Goal: Task Accomplishment & Management: Use online tool/utility

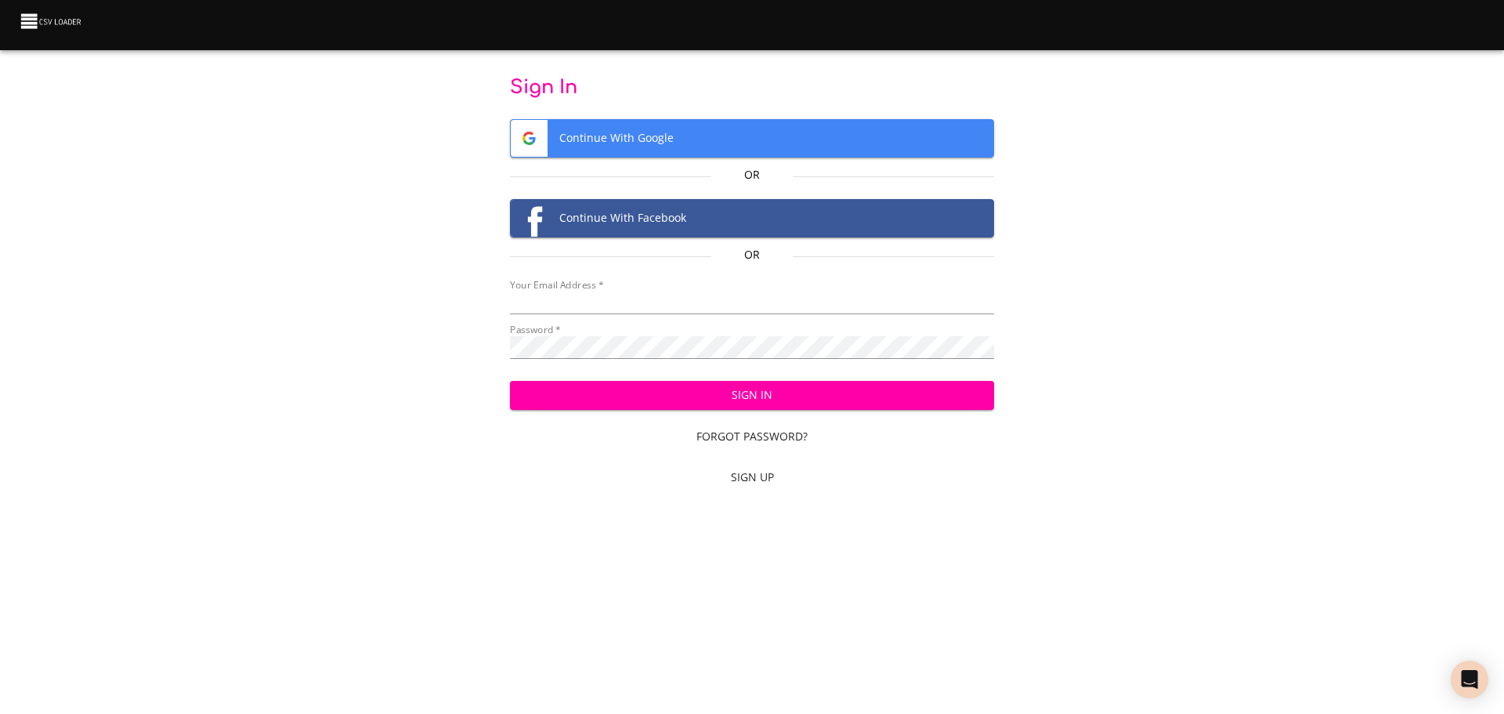
type input "[EMAIL_ADDRESS][DOMAIN_NAME]"
click at [655, 388] on span "Sign In" at bounding box center [753, 395] width 460 height 20
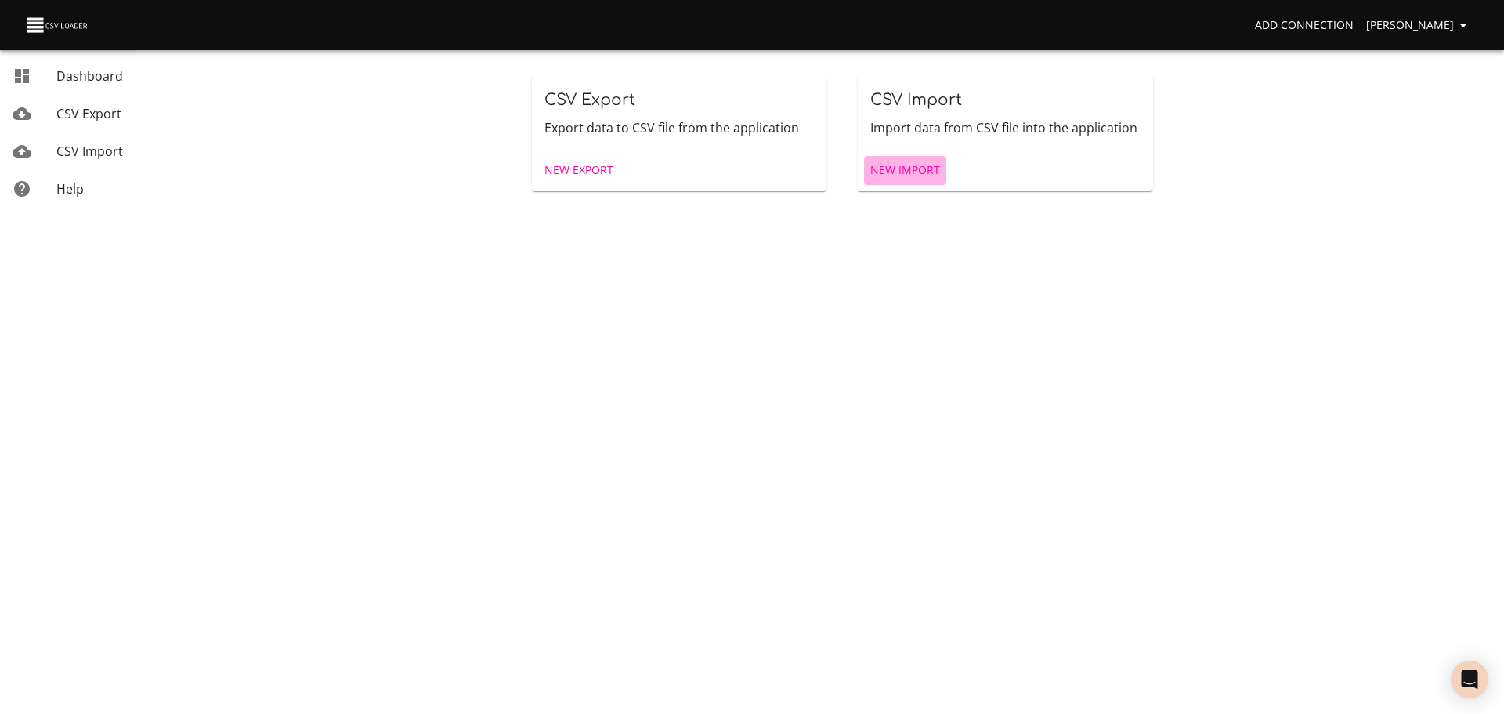
click at [915, 175] on span "New Import" at bounding box center [905, 171] width 70 height 20
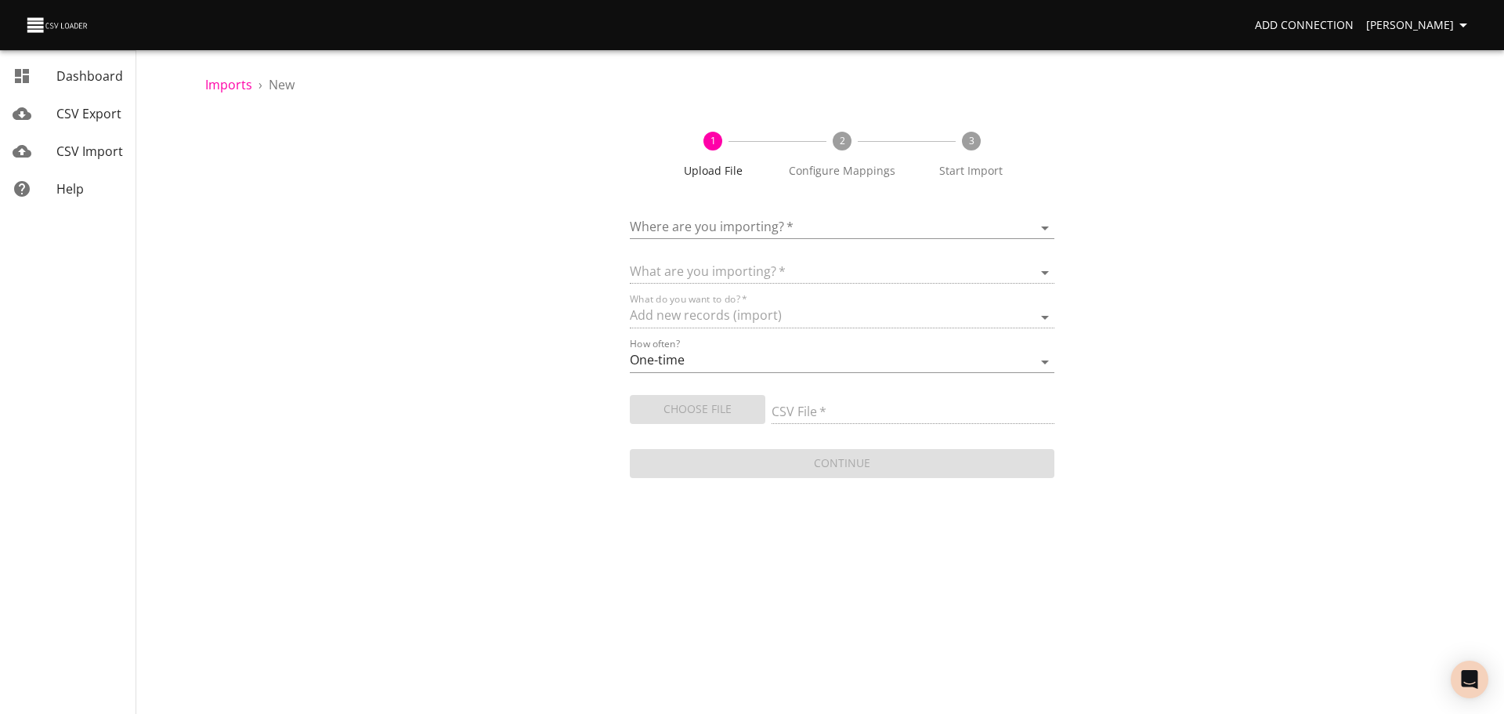
click at [810, 220] on body "Add Connection [PERSON_NAME] Dashboard CSV Export CSV Import Help Imports › New…" at bounding box center [752, 357] width 1504 height 714
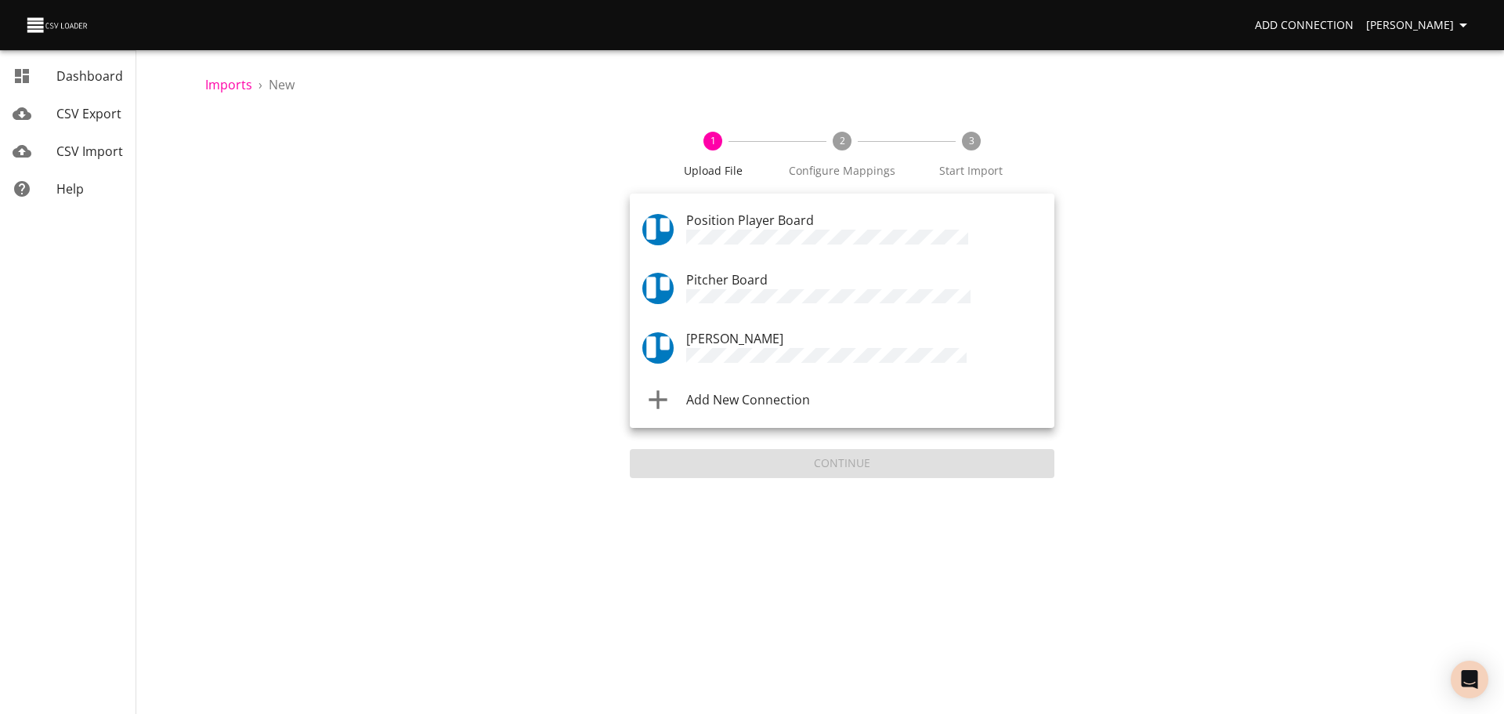
drag, startPoint x: 402, startPoint y: 148, endPoint x: 204, endPoint y: 195, distance: 203.0
click at [400, 148] on div at bounding box center [752, 357] width 1504 height 714
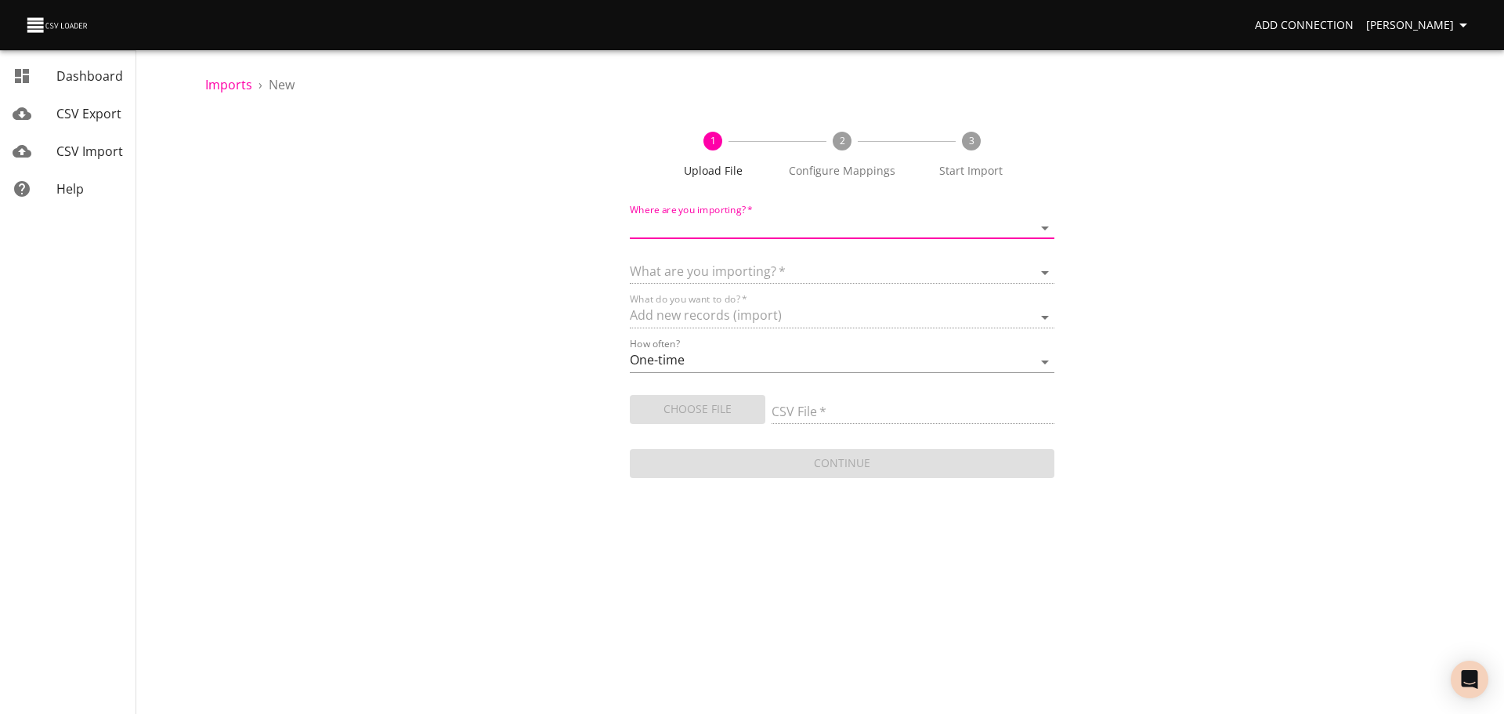
click at [102, 80] on span "Dashboard" at bounding box center [89, 75] width 67 height 17
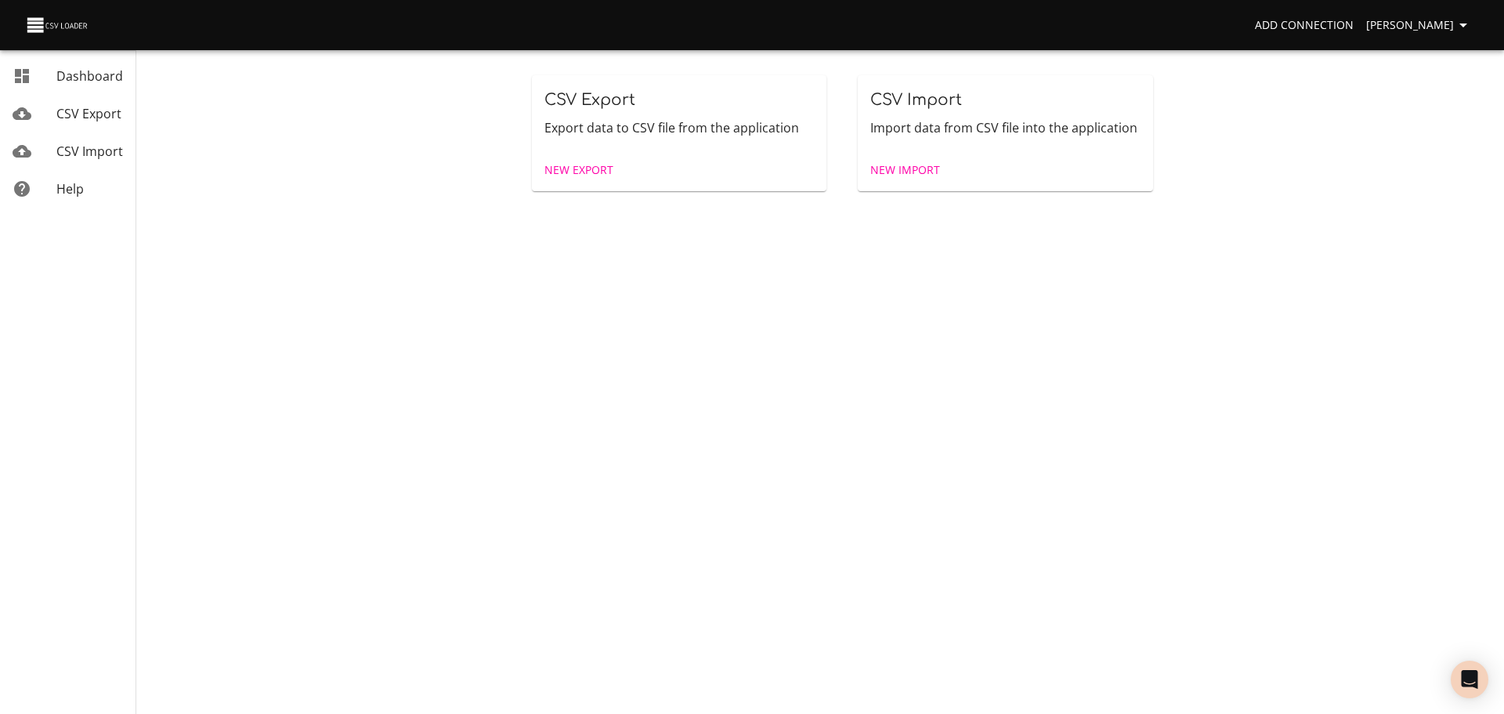
click at [97, 110] on span "CSV Export" at bounding box center [88, 113] width 65 height 17
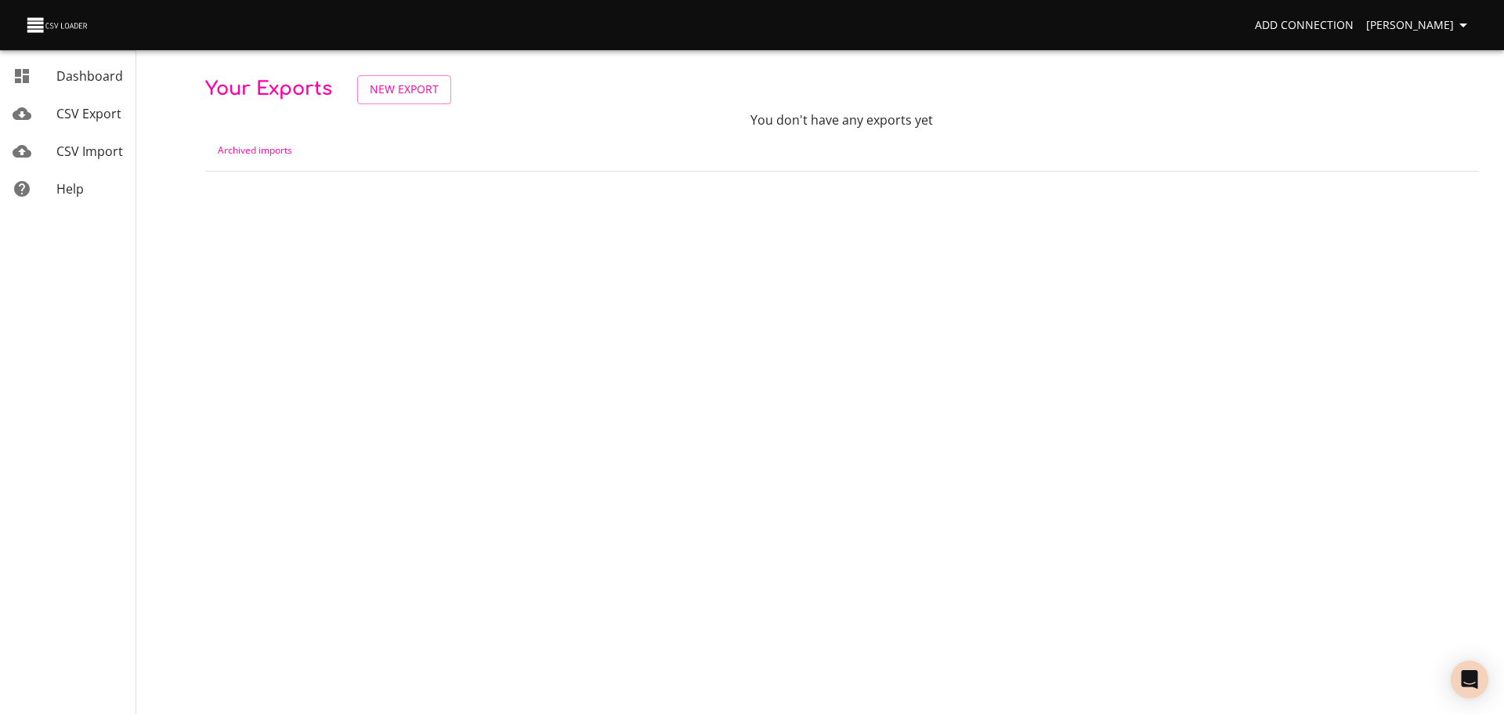
click at [95, 161] on link "CSV Import" at bounding box center [68, 151] width 136 height 38
click at [91, 162] on link "CSV Import" at bounding box center [68, 151] width 136 height 38
click at [235, 152] on link "Archived imports" at bounding box center [255, 149] width 74 height 13
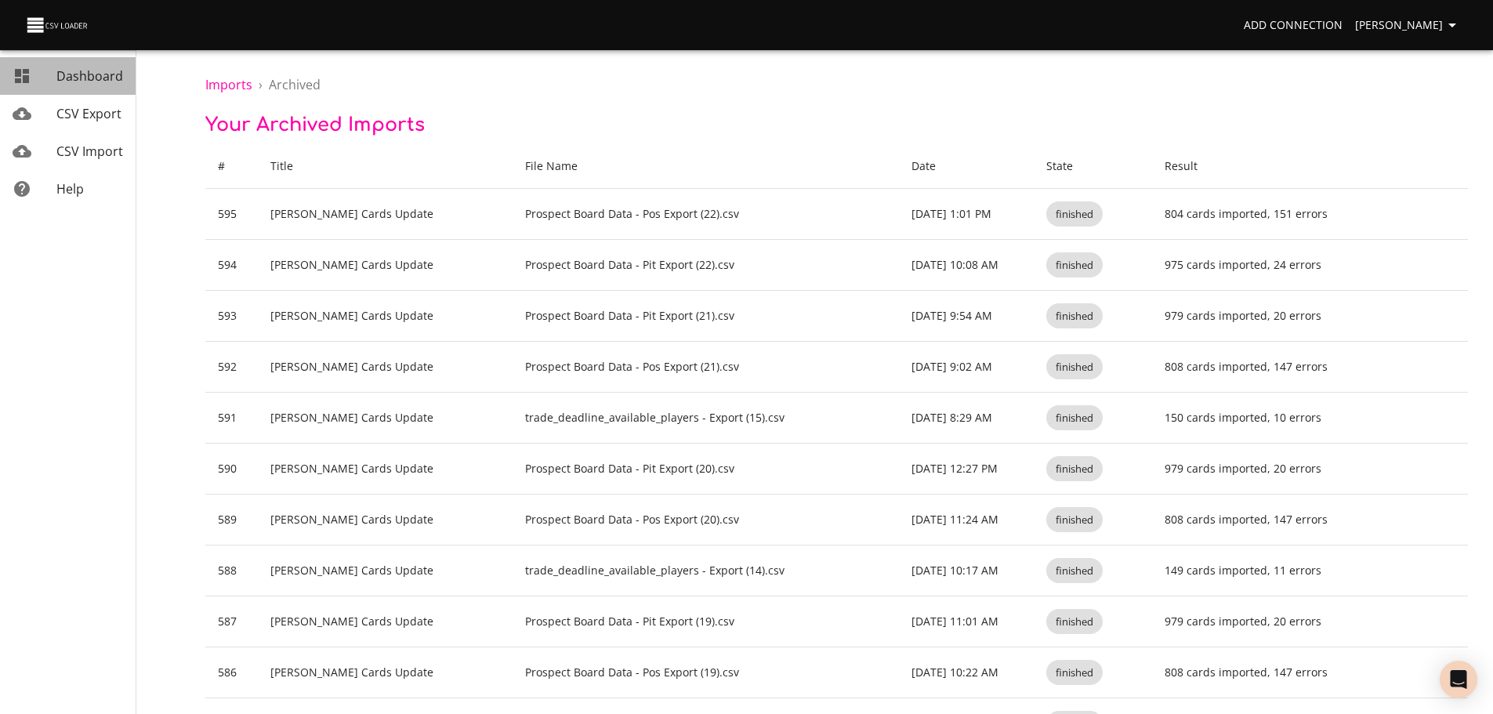
click at [74, 70] on span "Dashboard" at bounding box center [89, 75] width 67 height 17
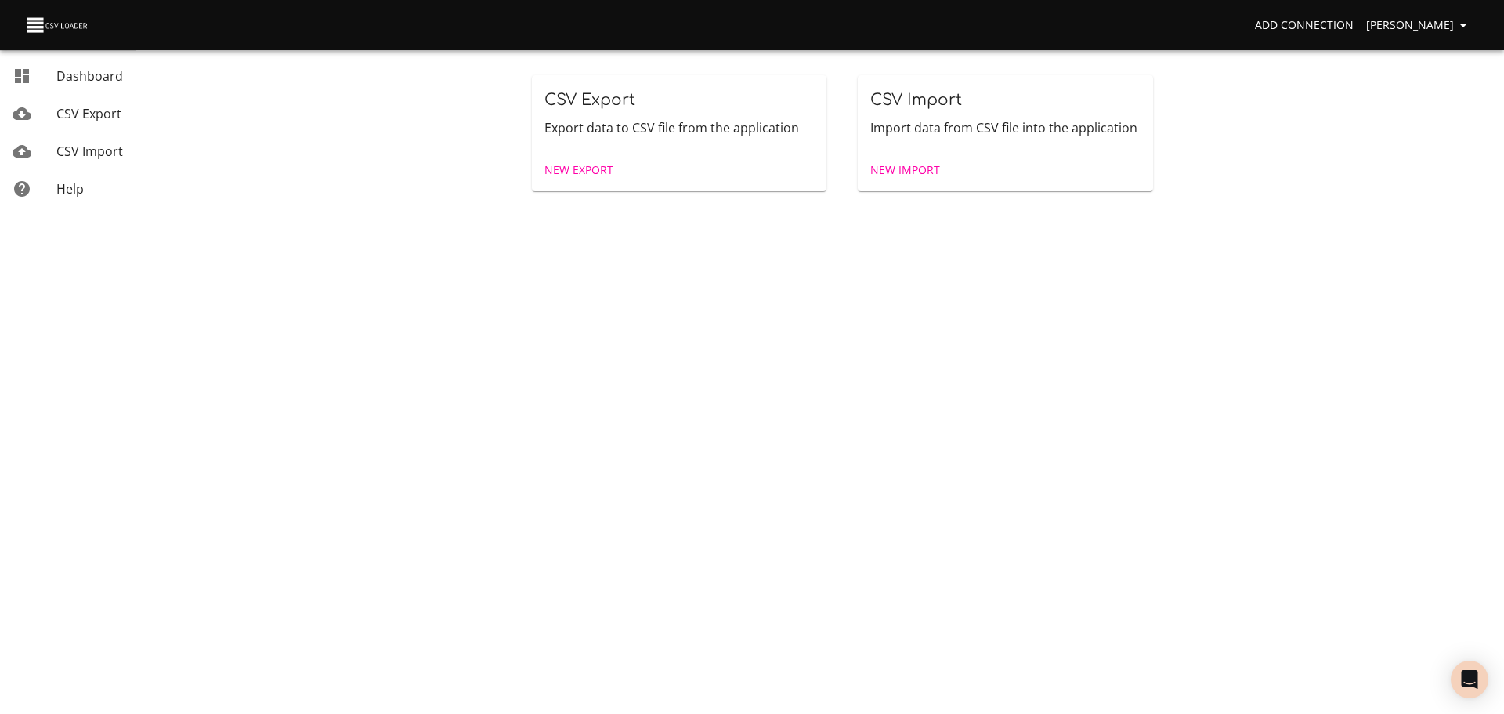
click at [906, 166] on span "New Import" at bounding box center [905, 171] width 70 height 20
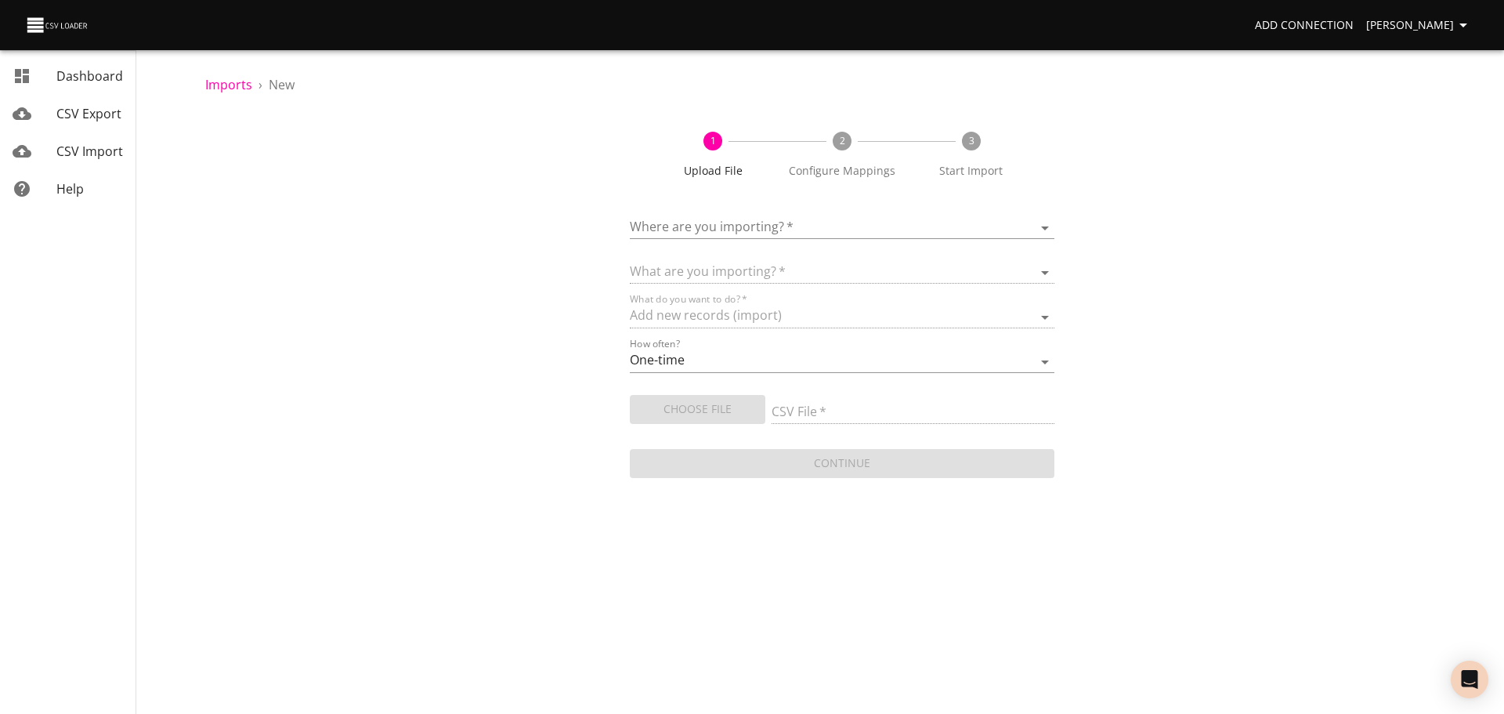
click at [750, 225] on body "Add Connection [PERSON_NAME] Dashboard CSV Export CSV Import Help Imports › New…" at bounding box center [752, 357] width 1504 height 714
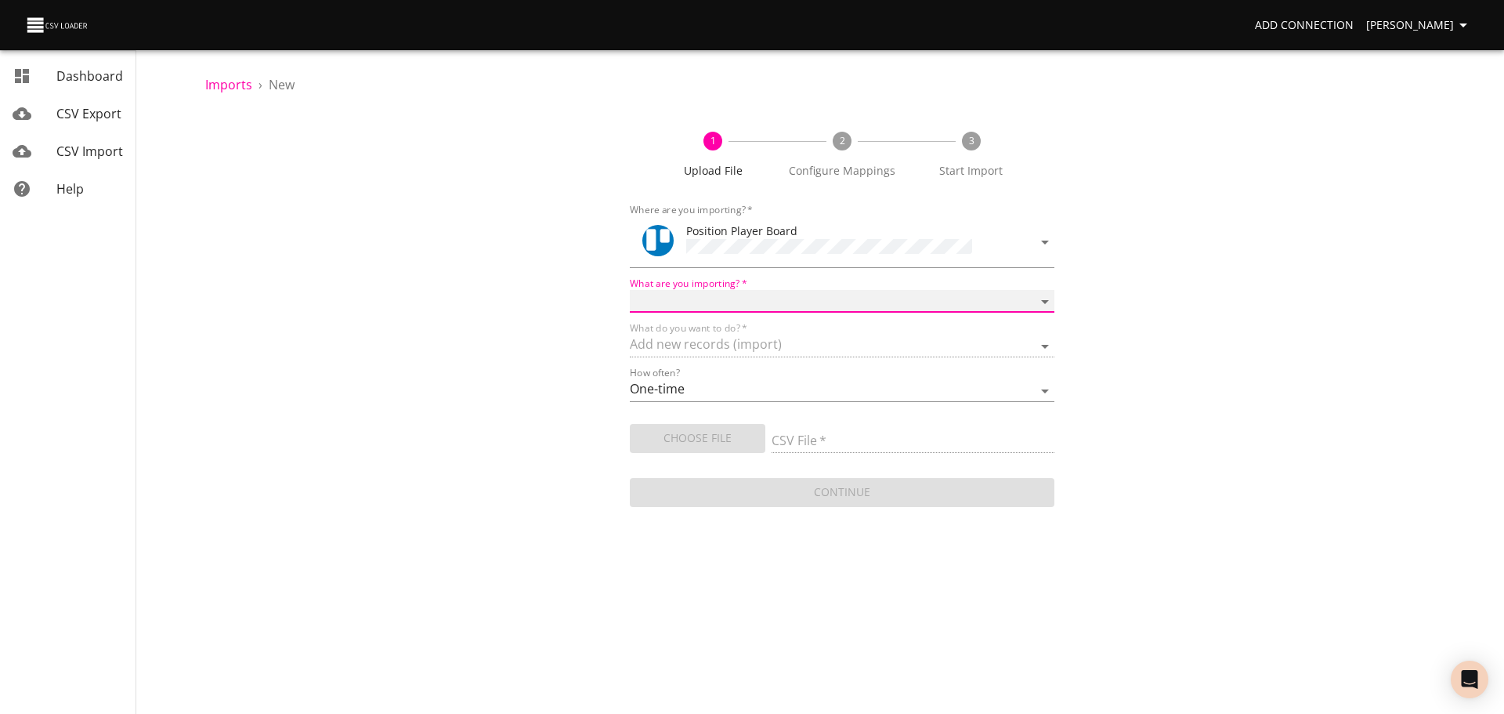
click at [736, 290] on select "Boards Cards Checkitems Checklists" at bounding box center [842, 301] width 425 height 23
select select "cards"
click at [630, 290] on select "Boards Cards Checkitems Checklists" at bounding box center [842, 301] width 425 height 23
click at [727, 356] on form "Where are you importing?   * Position Player Board What are you importing?   * …" at bounding box center [842, 353] width 425 height 313
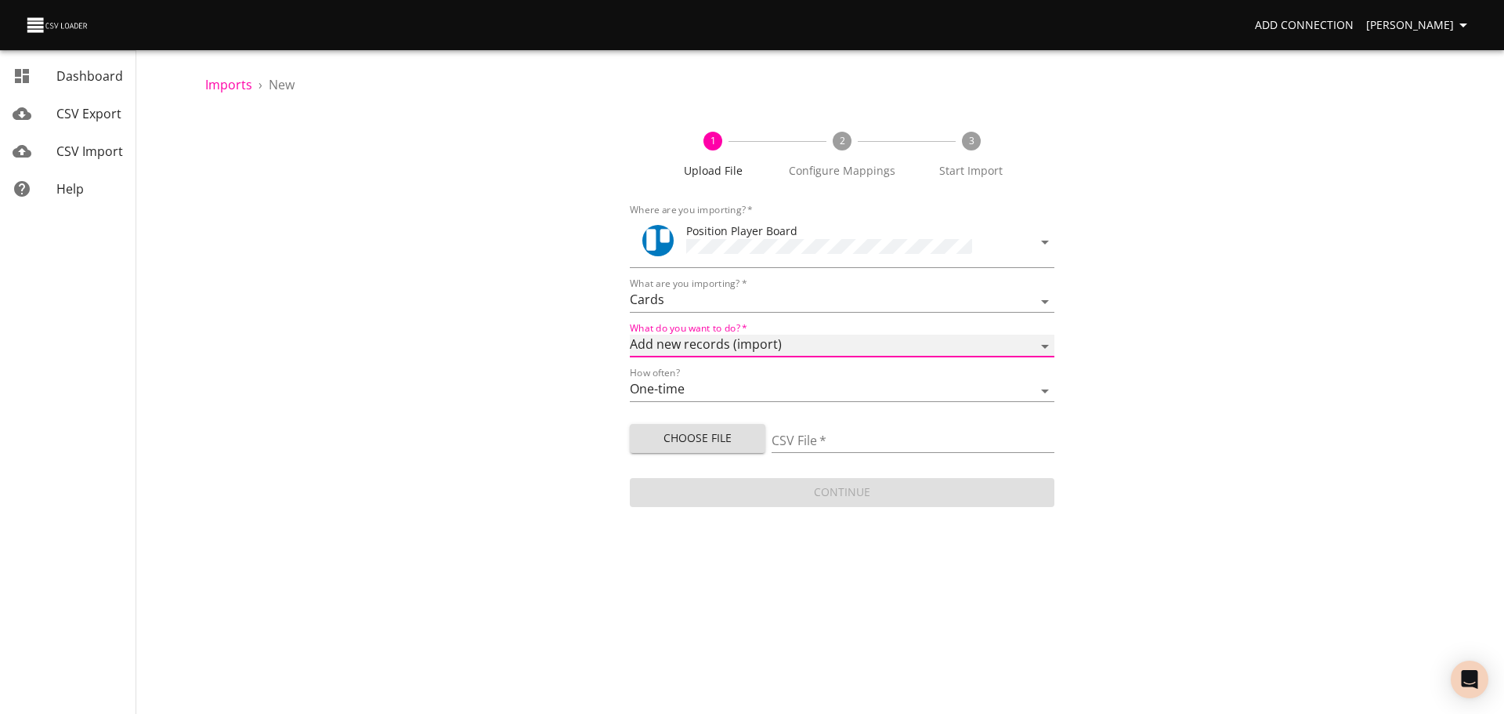
click at [727, 342] on select "Add new records (import) Update existing records (update) Add new and update ex…" at bounding box center [842, 346] width 425 height 23
select select "update"
click at [630, 335] on select "Add new records (import) Update existing records (update) Add new and update ex…" at bounding box center [842, 346] width 425 height 23
drag, startPoint x: 425, startPoint y: 432, endPoint x: 452, endPoint y: 425, distance: 27.6
click at [433, 427] on div "1 Upload File 2 Configure Mappings 3 Start Import Where are you importing?   * …" at bounding box center [842, 311] width 1274 height 397
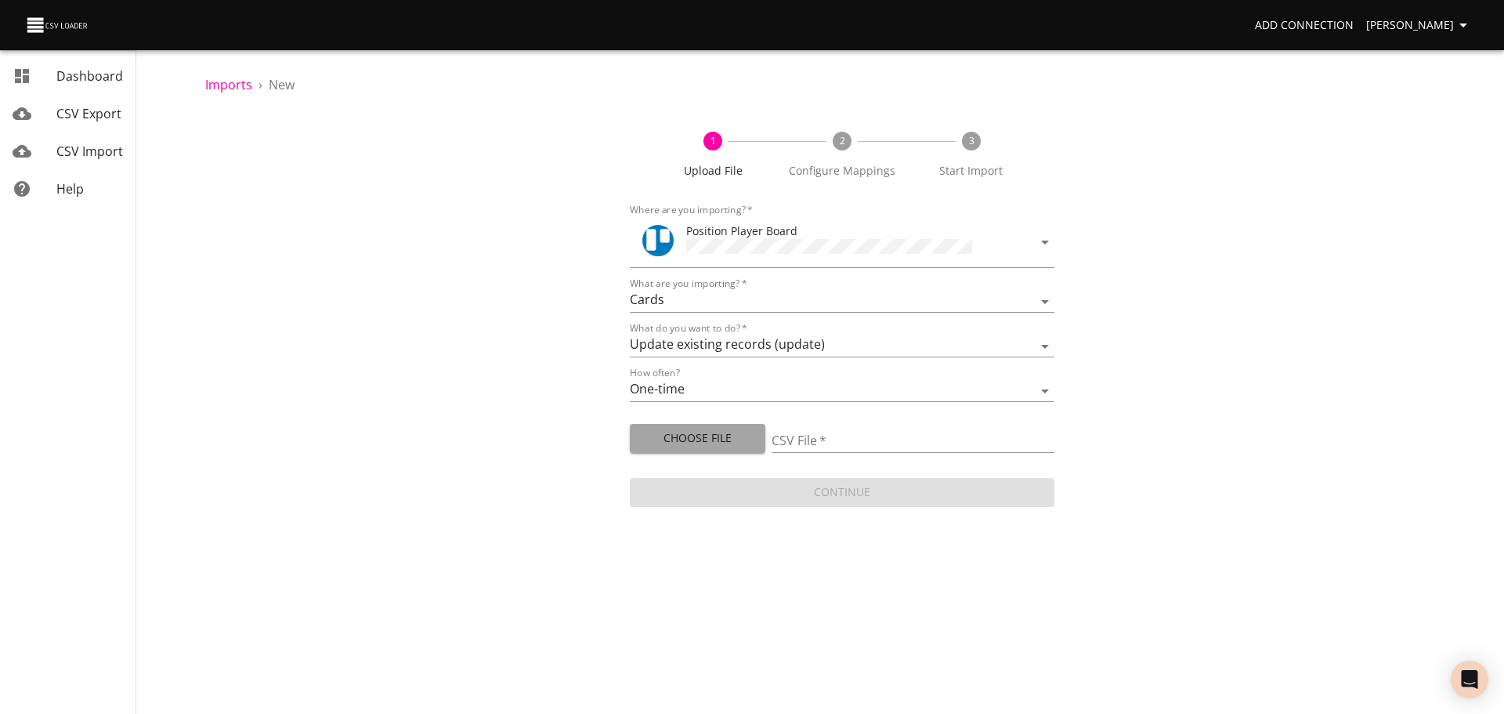
drag, startPoint x: 693, startPoint y: 442, endPoint x: 693, endPoint y: 433, distance: 8.7
click at [693, 436] on span "Choose File" at bounding box center [697, 439] width 110 height 20
click at [726, 443] on span "Choose File" at bounding box center [697, 439] width 110 height 20
type input "Prospect Board Data - Pos Export (23).csv"
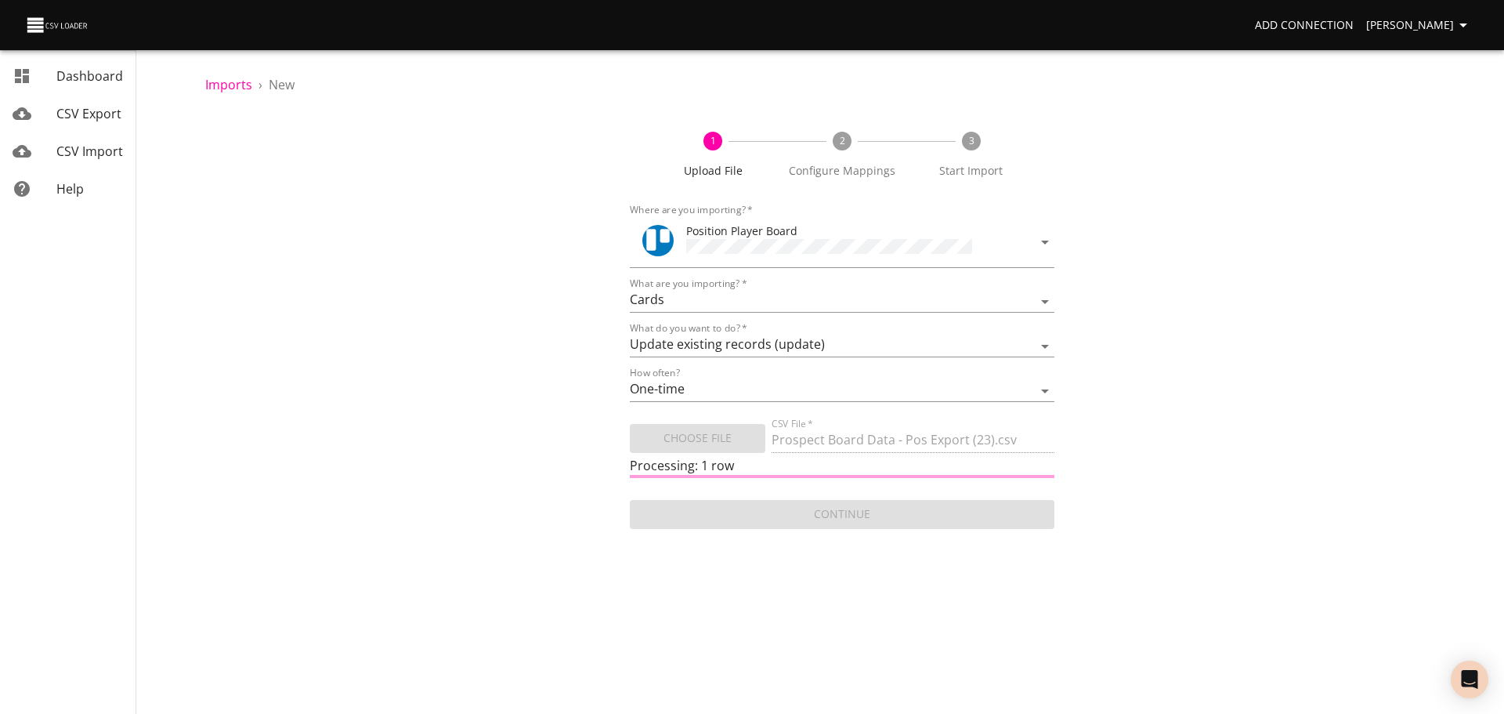
click at [1264, 298] on div "1 Upload File 2 Configure Mappings 3 Start Import Where are you importing?   * …" at bounding box center [842, 322] width 1274 height 419
click at [1201, 372] on div "1 Upload File 2 Configure Mappings 3 Start Import Where are you importing?   * …" at bounding box center [842, 322] width 1274 height 419
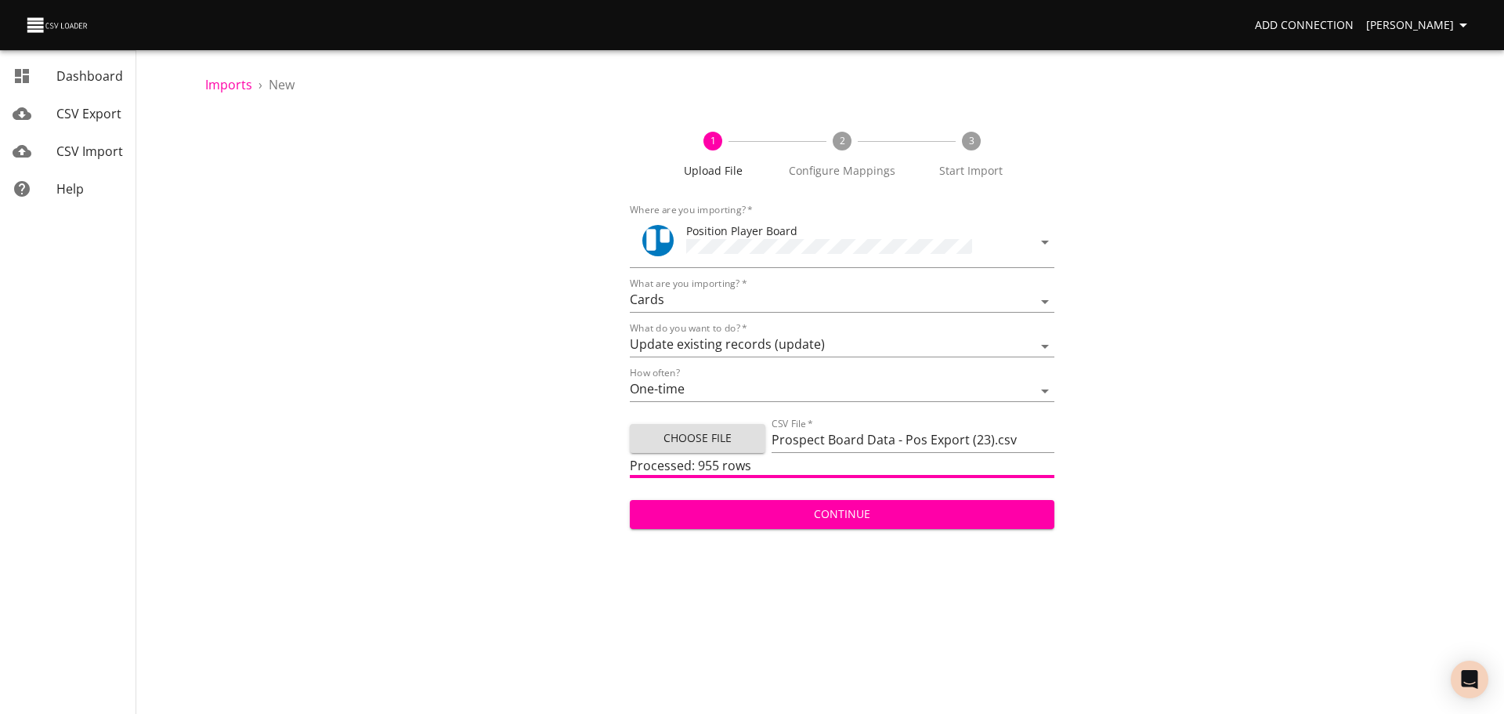
click at [866, 505] on span "Continue" at bounding box center [842, 515] width 400 height 20
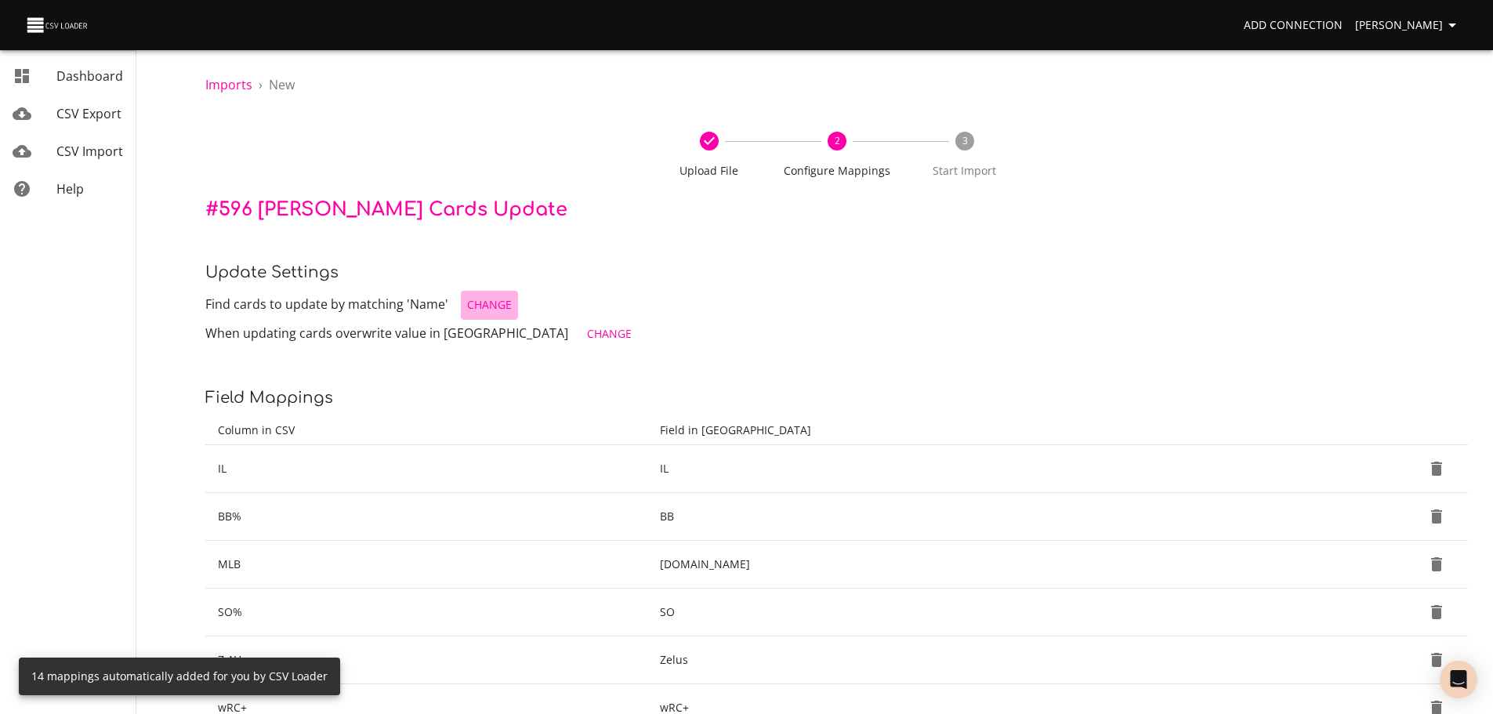
click at [498, 299] on span "Change" at bounding box center [489, 305] width 45 height 20
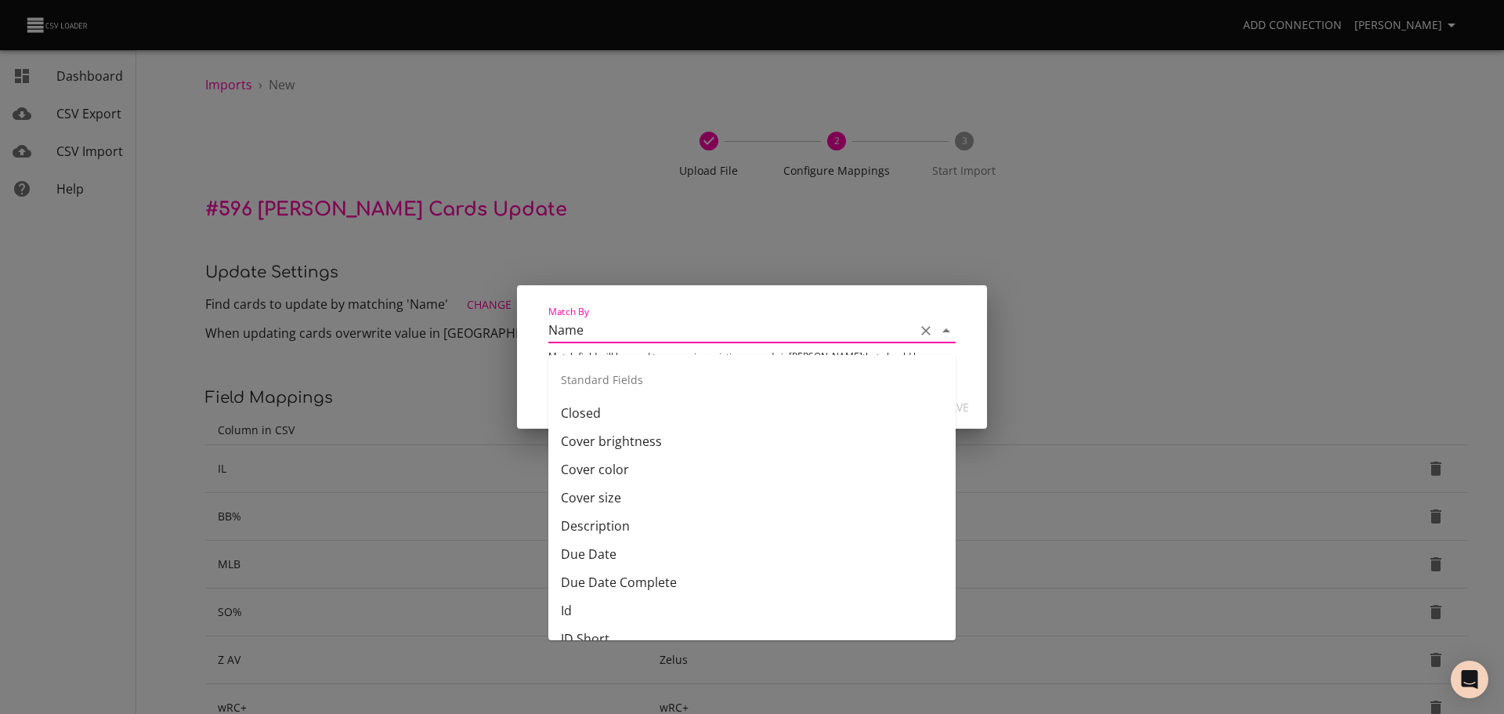
click at [622, 337] on input "Name" at bounding box center [727, 330] width 359 height 24
click at [650, 601] on li "Id" at bounding box center [751, 610] width 407 height 28
type input "Id"
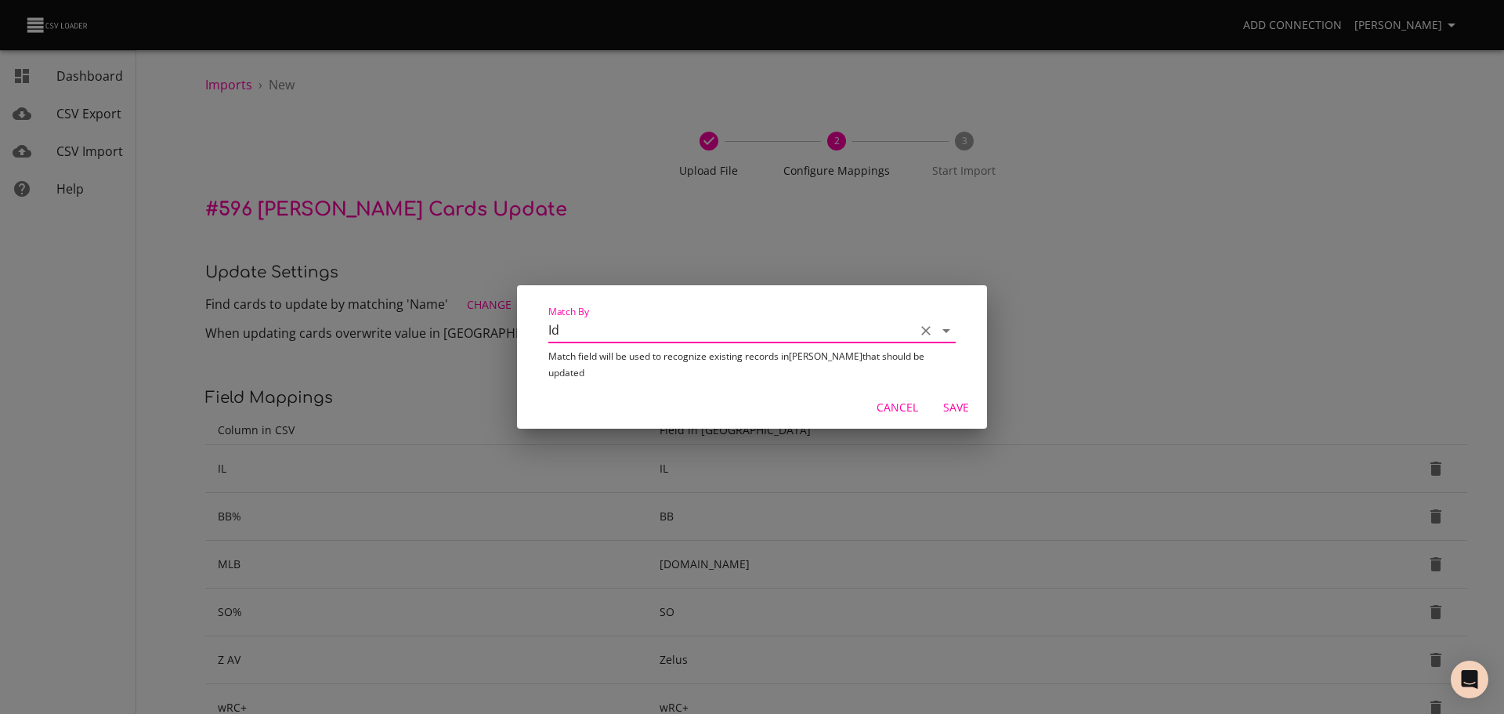
click at [970, 406] on span "Save" at bounding box center [956, 408] width 38 height 20
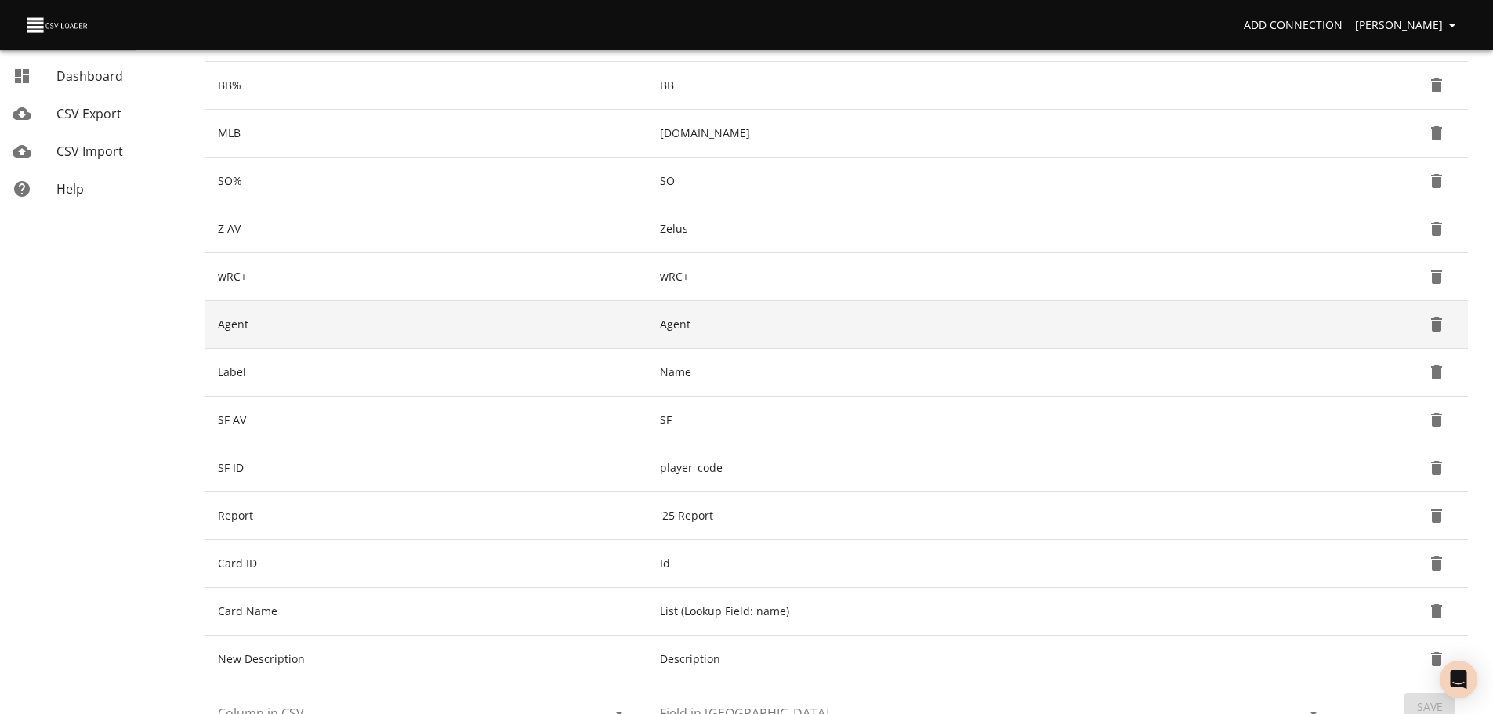
scroll to position [588, 0]
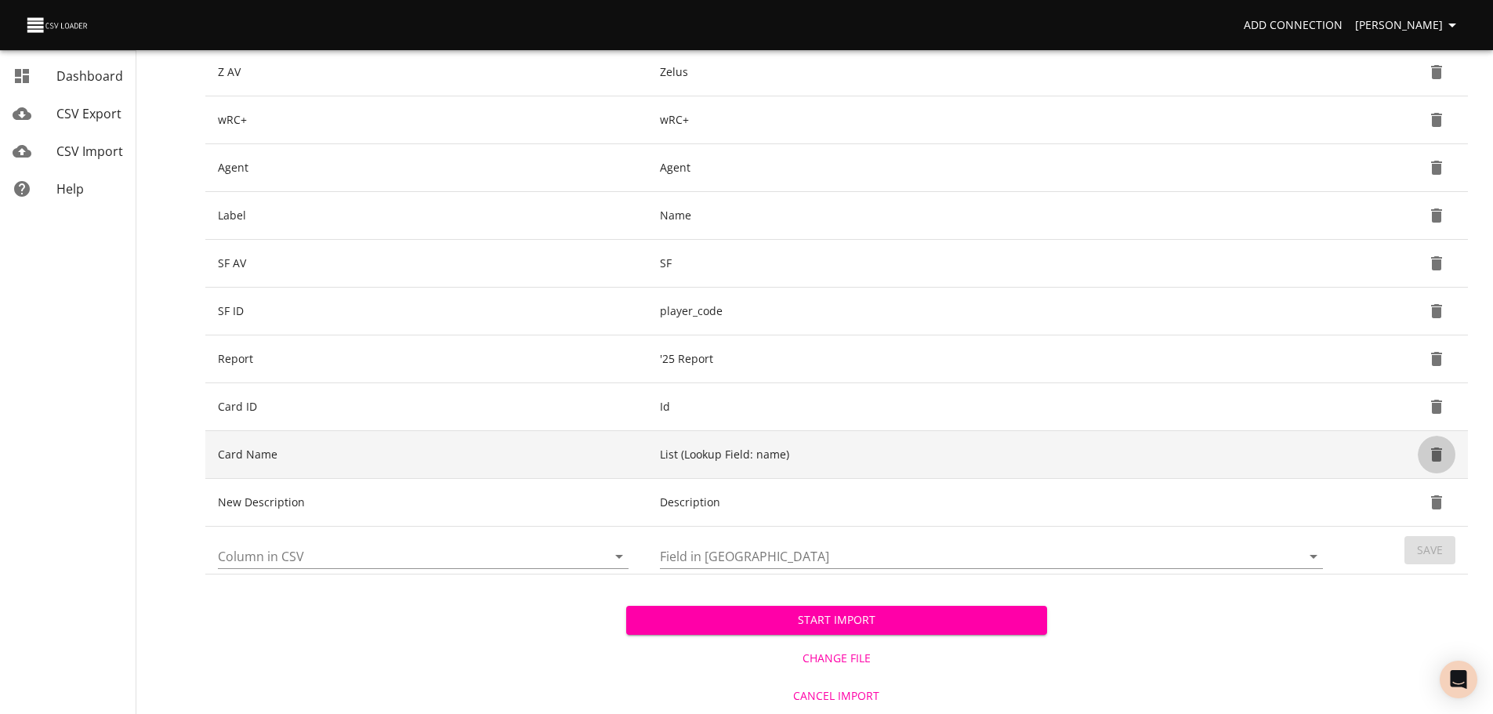
click at [1444, 447] on icon "Delete" at bounding box center [1436, 454] width 19 height 19
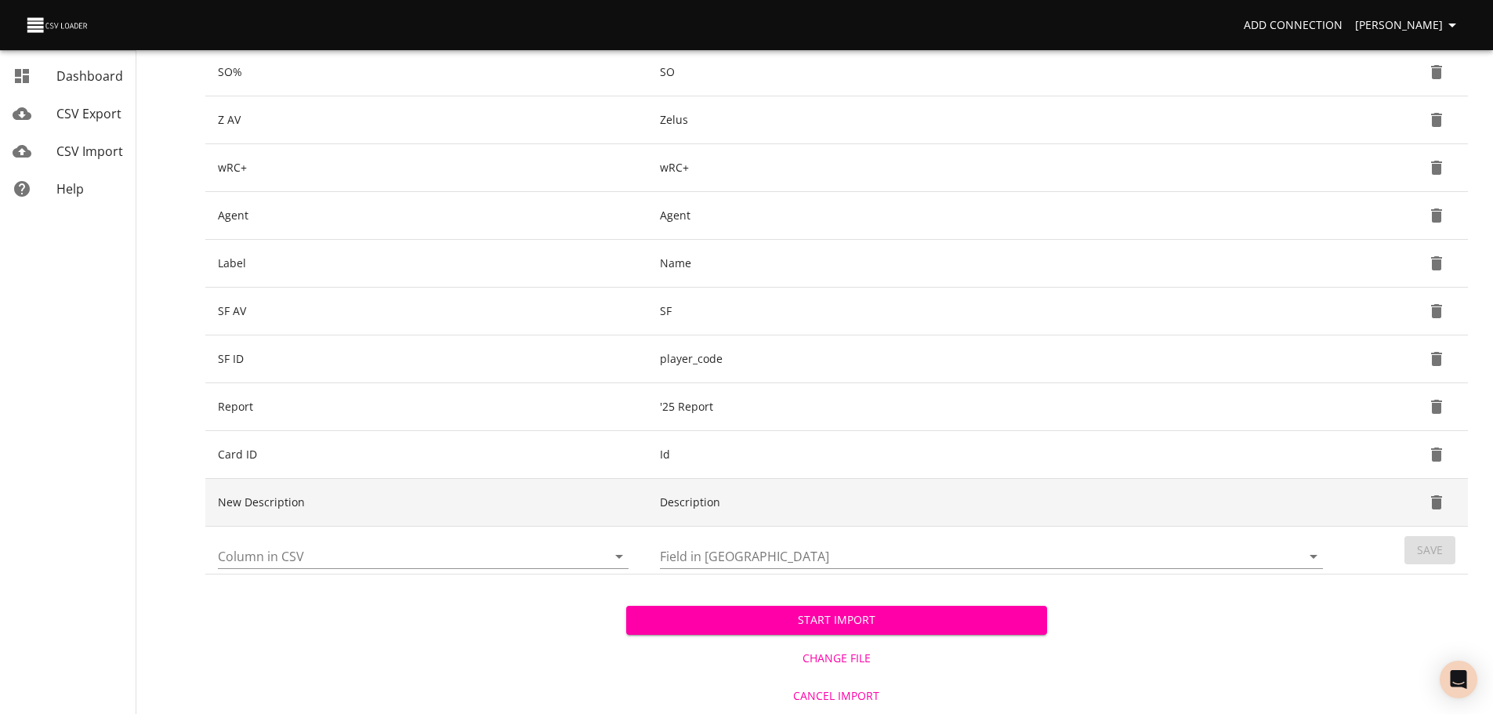
click at [1438, 500] on icon "Delete" at bounding box center [1436, 502] width 11 height 14
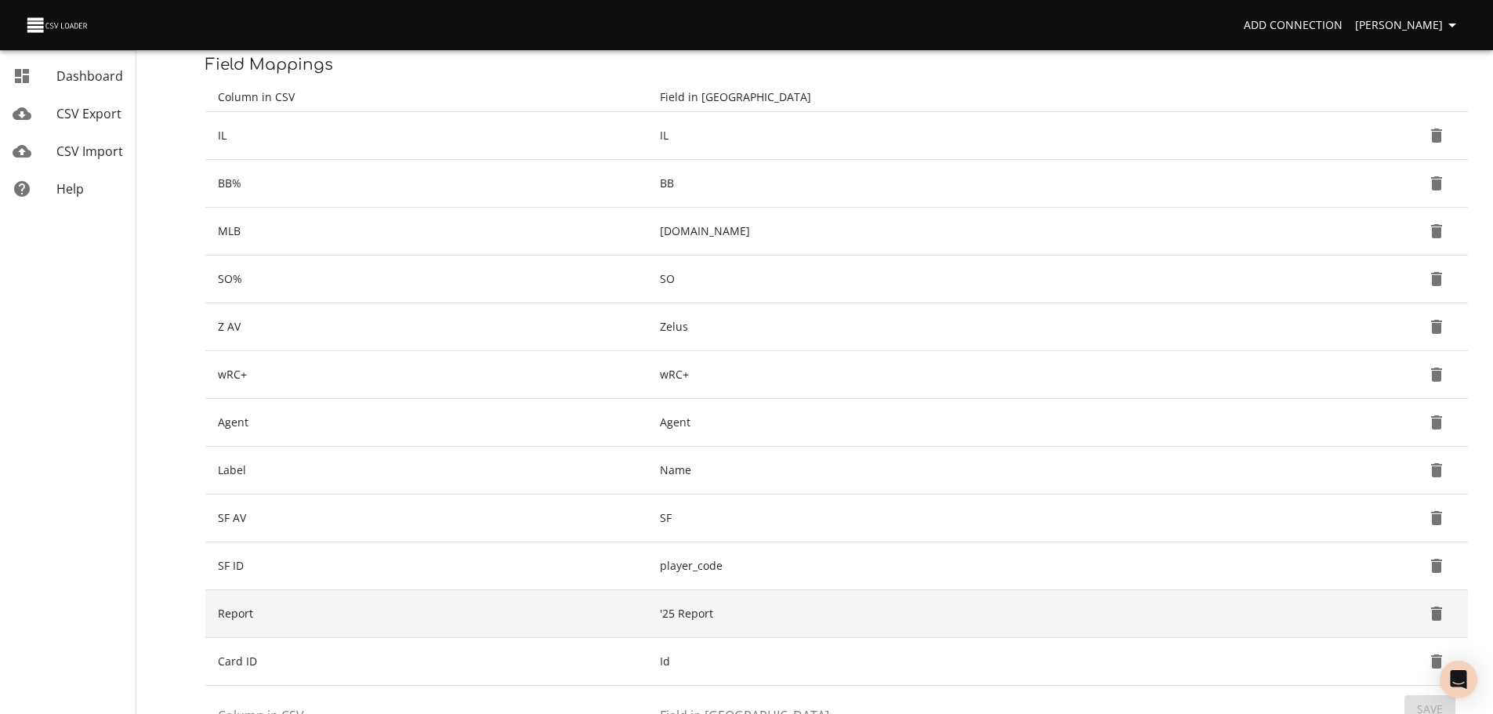
scroll to position [492, 0]
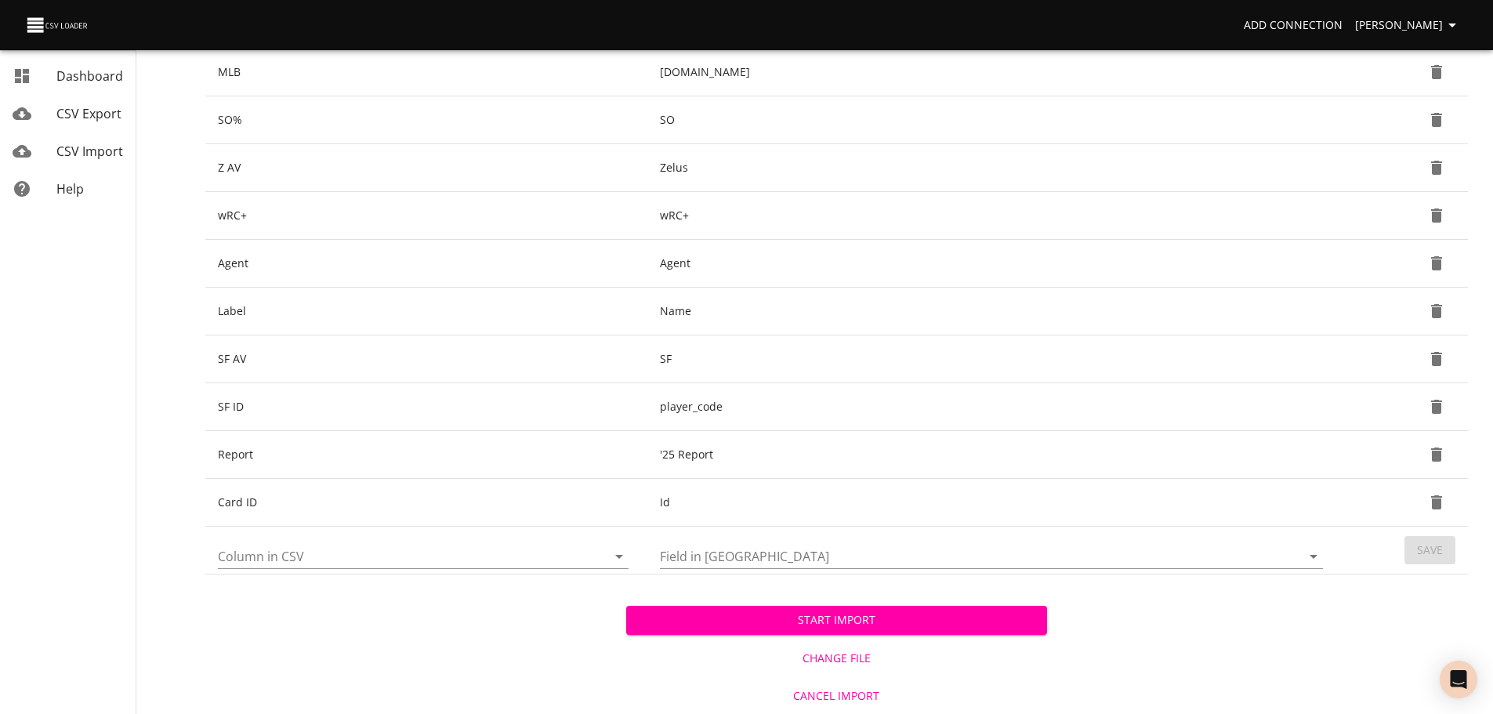
click at [838, 631] on button "Start Import" at bounding box center [836, 620] width 421 height 29
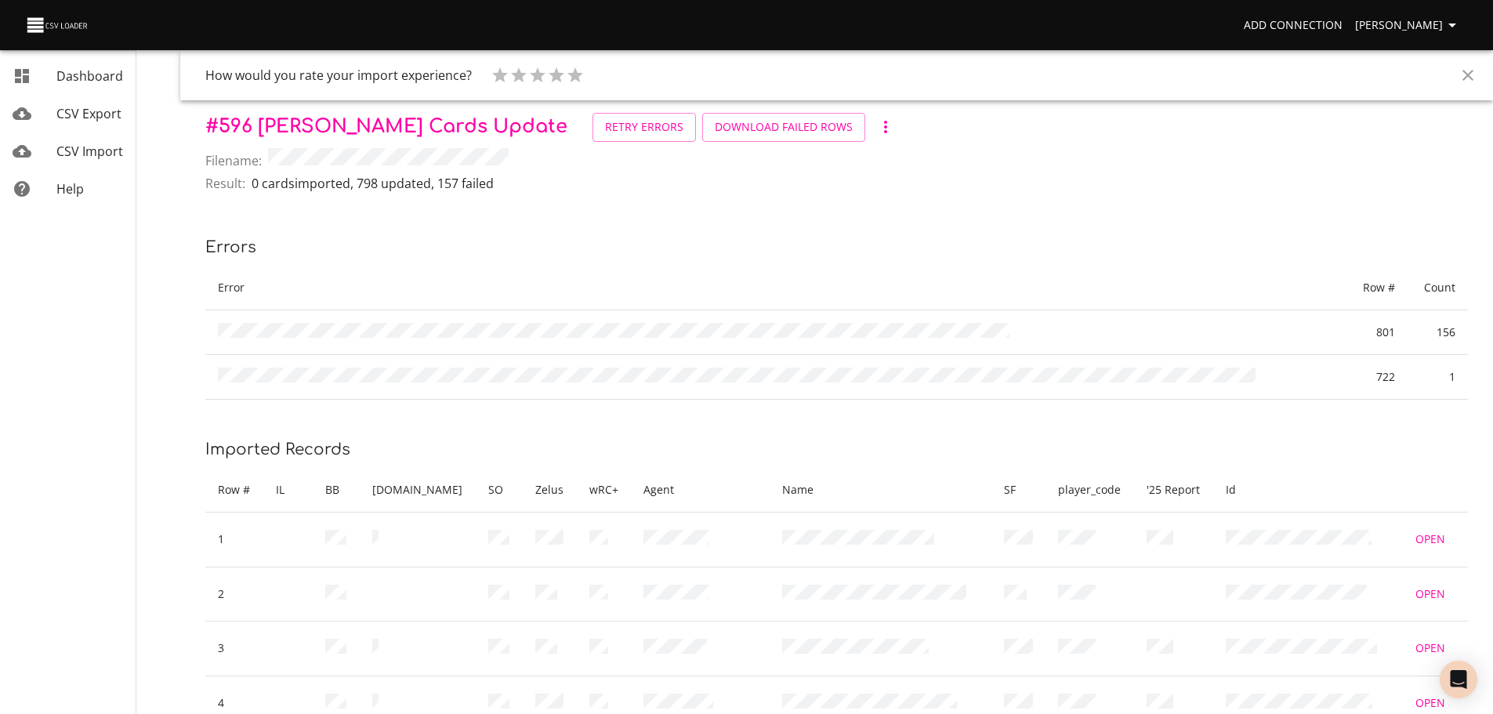
click at [102, 85] on div "Dashboard" at bounding box center [89, 76] width 67 height 19
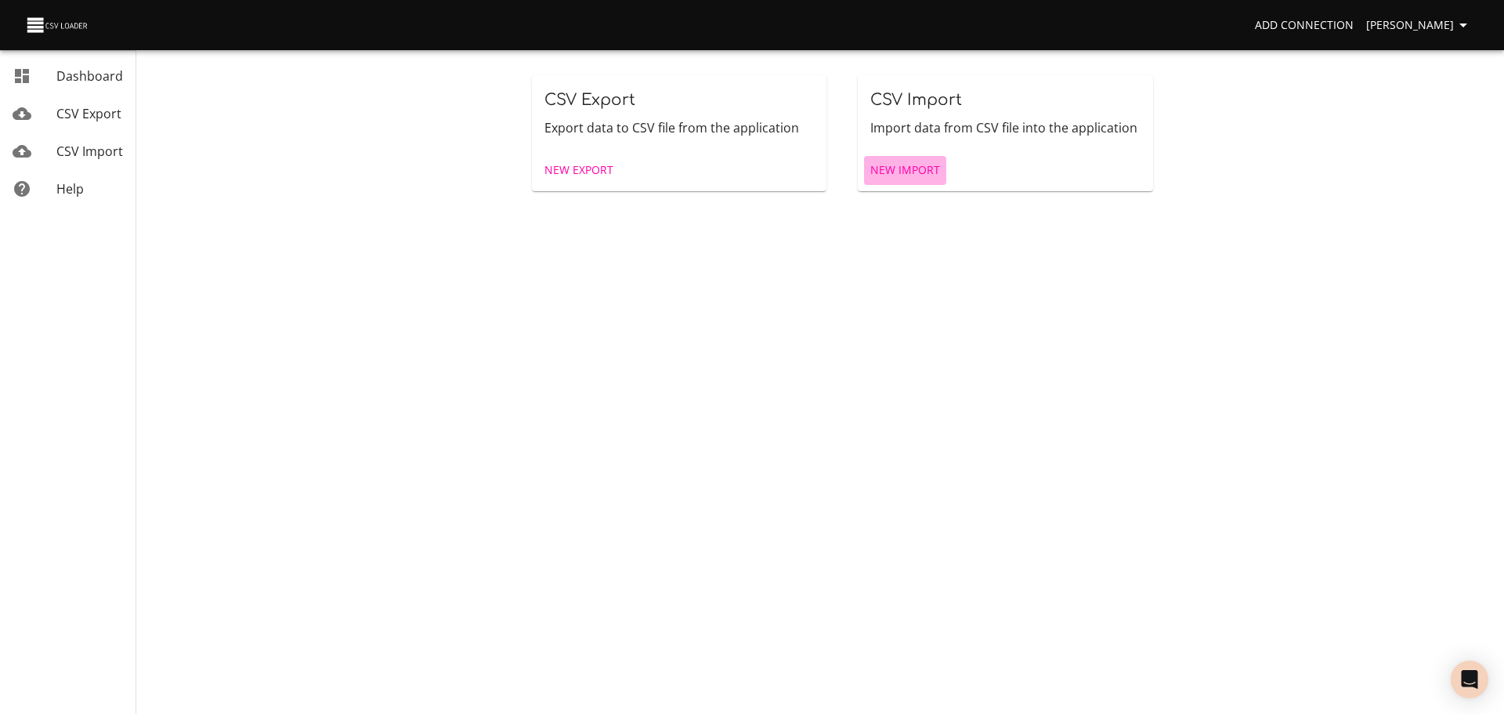
click at [904, 172] on span "New Import" at bounding box center [905, 171] width 70 height 20
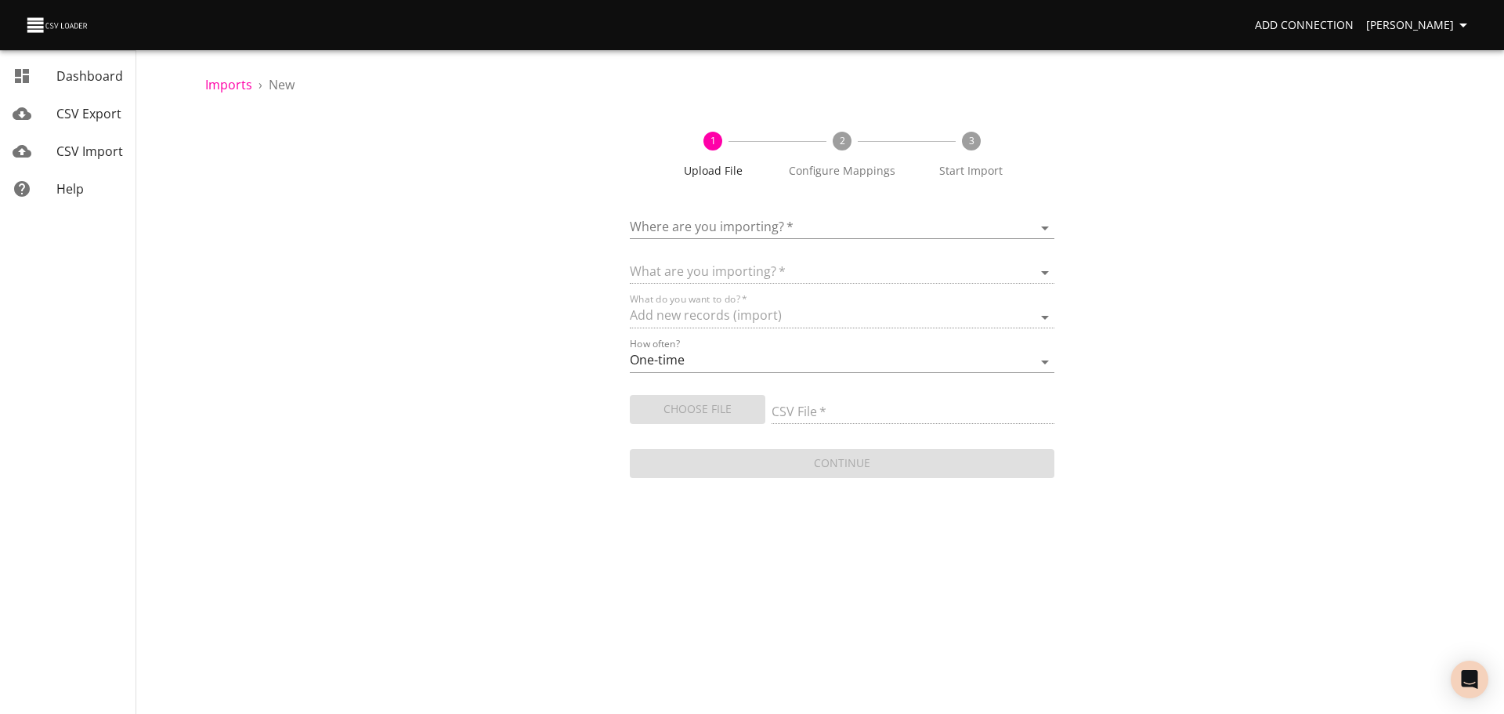
click at [789, 215] on div "Where are you importing?   * ​" at bounding box center [842, 221] width 425 height 35
click at [780, 226] on body "Add Connection [PERSON_NAME] Dashboard CSV Export CSV Import Help Imports › New…" at bounding box center [752, 357] width 1504 height 714
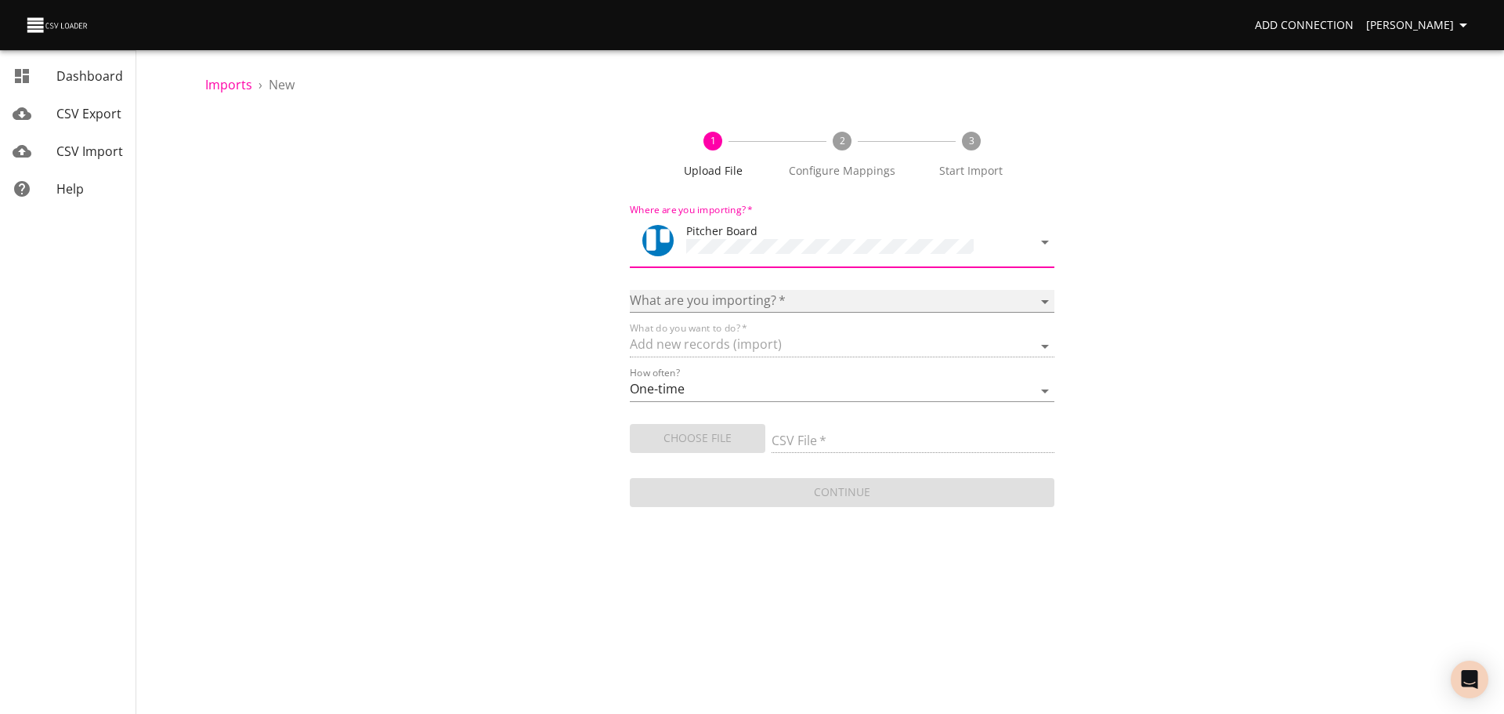
click at [740, 301] on select "Boards Cards Checkitems Checklists" at bounding box center [842, 301] width 425 height 23
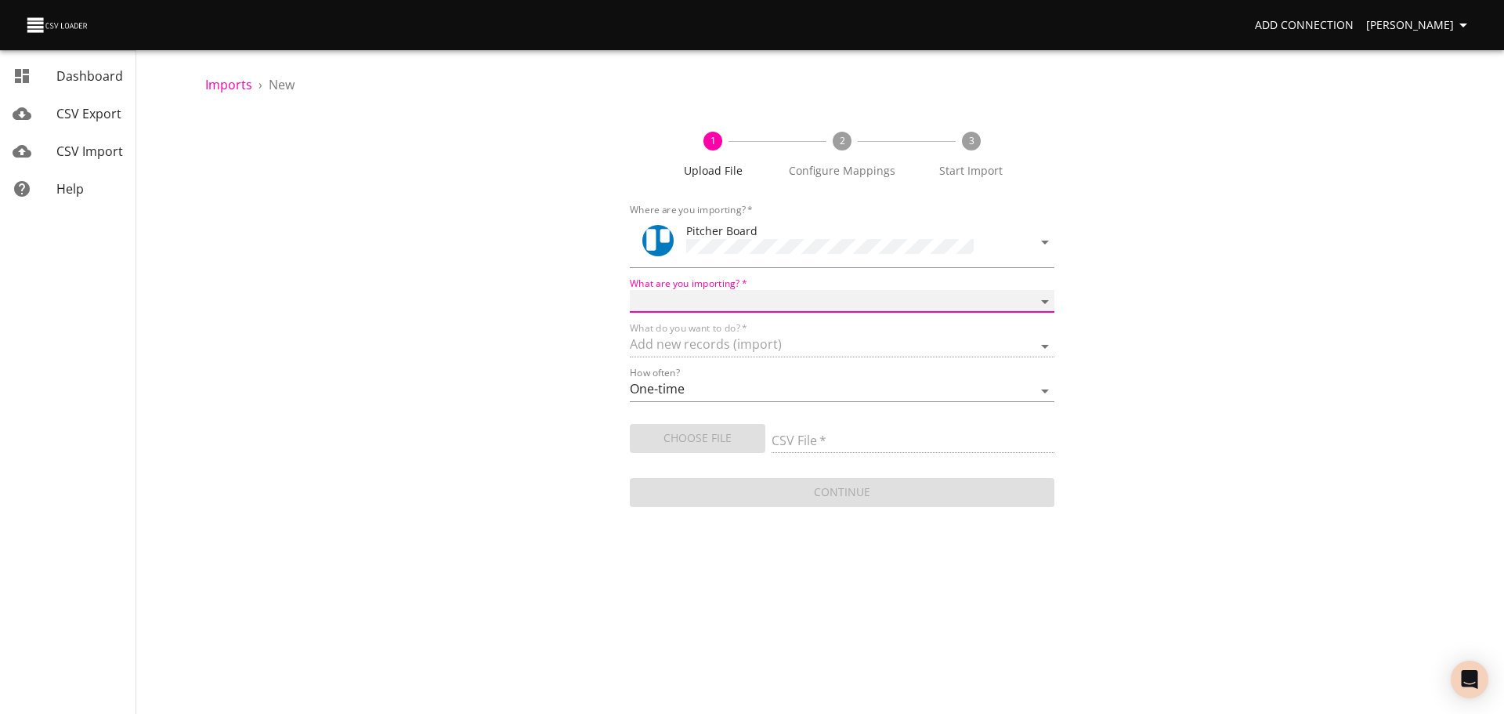
select select "cards"
click at [630, 290] on select "Boards Cards Checkitems Checklists" at bounding box center [842, 301] width 425 height 23
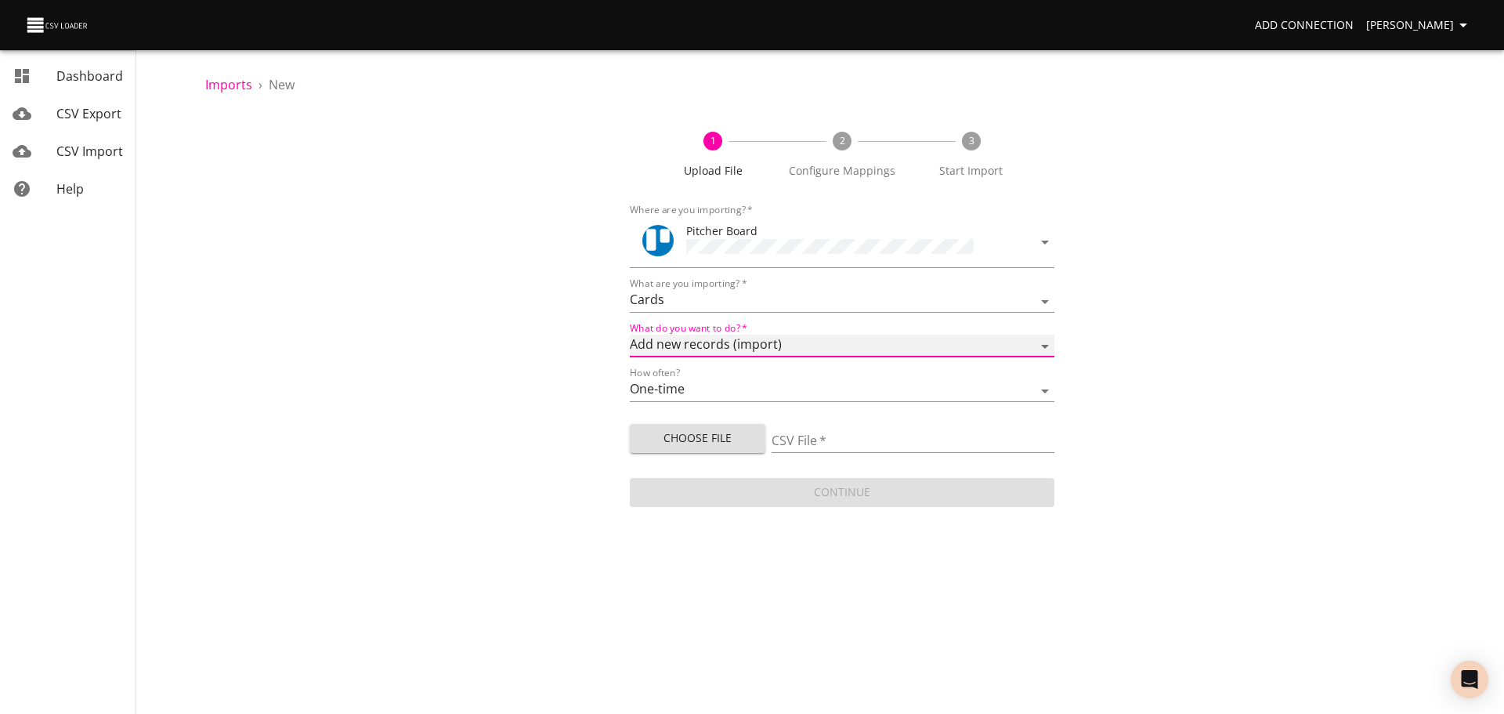
click at [735, 347] on select "Add new records (import) Update existing records (update) Add new and update ex…" at bounding box center [842, 346] width 425 height 23
select select "update"
click at [630, 335] on select "Add new records (import) Update existing records (update) Add new and update ex…" at bounding box center [842, 346] width 425 height 23
click at [532, 390] on div "1 Upload File 2 Configure Mappings 3 Start Import Where are you importing?   * …" at bounding box center [842, 311] width 1274 height 397
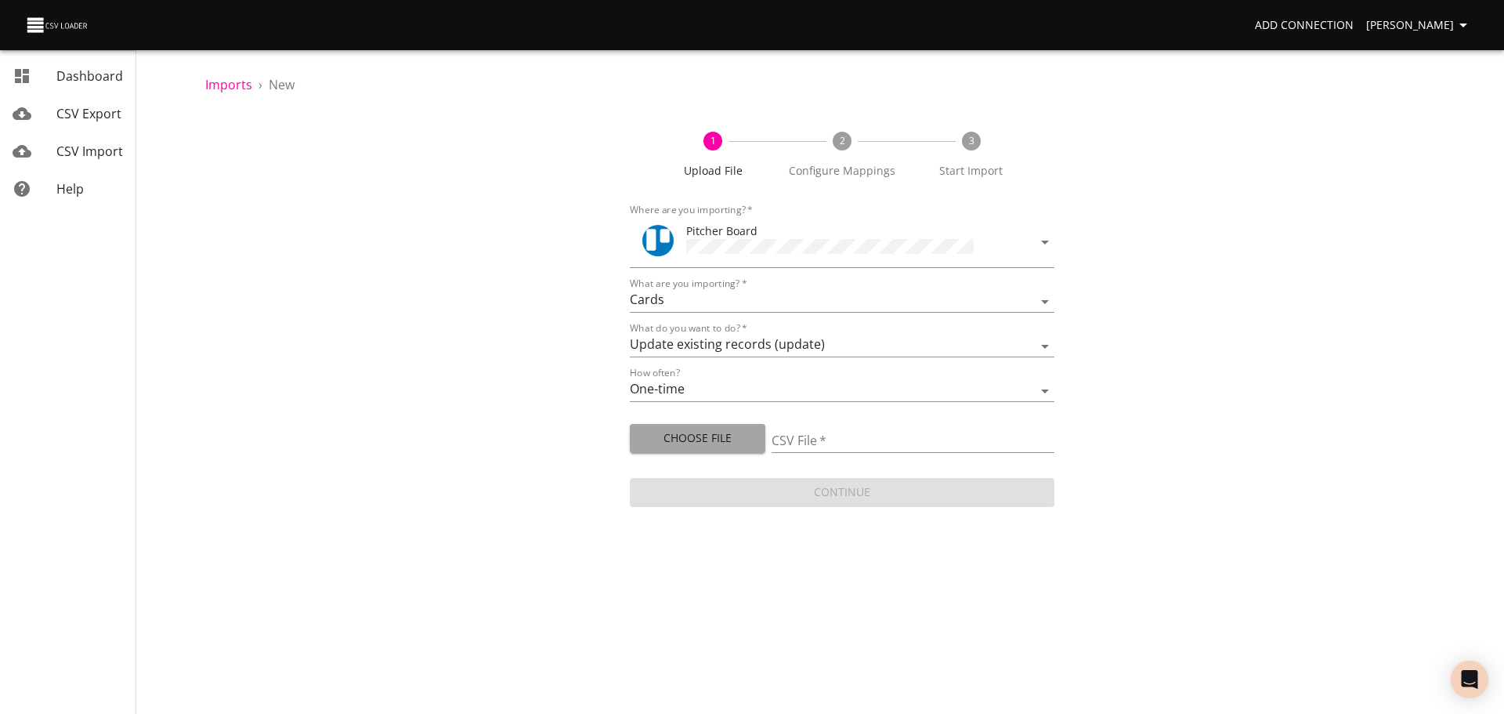
click at [655, 443] on span "Choose File" at bounding box center [697, 439] width 110 height 20
type input "Prospect Board Data - Pit Export (23).csv"
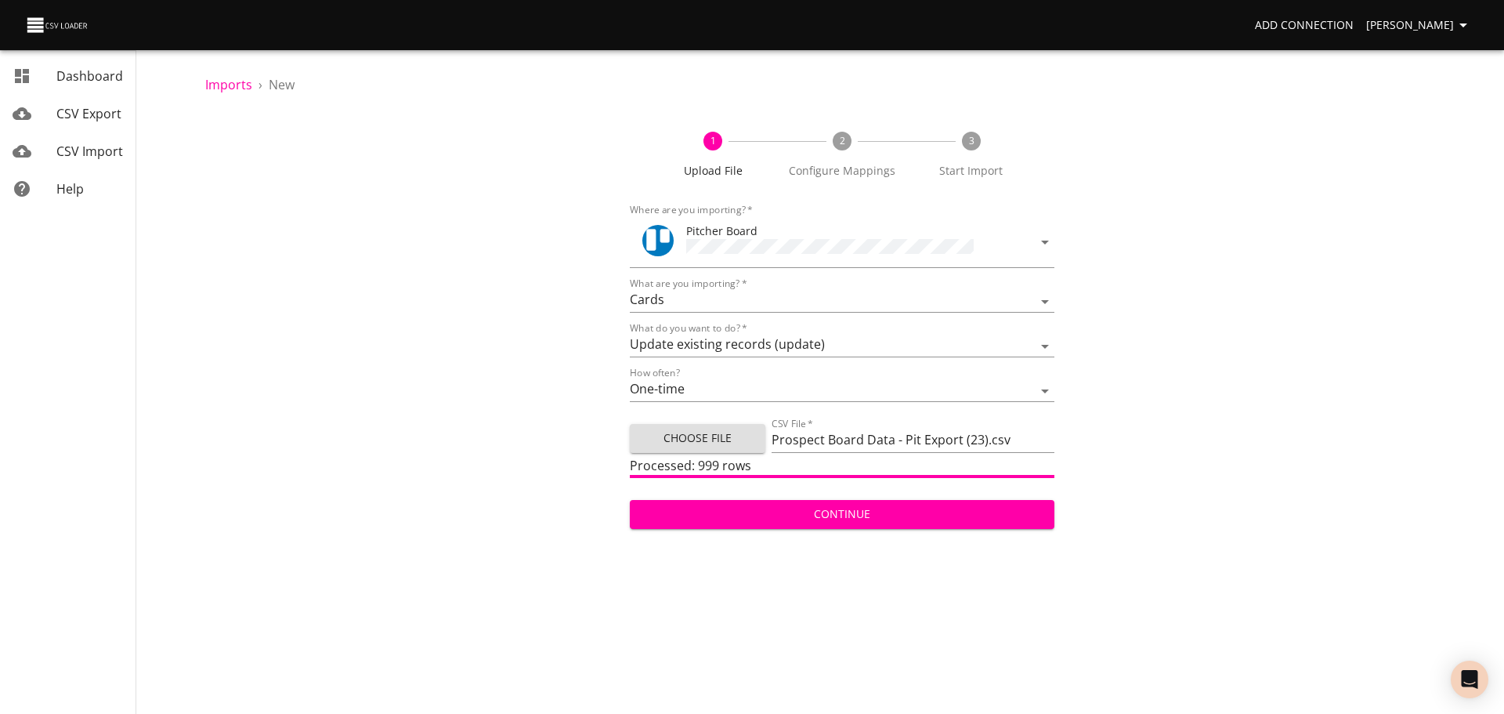
click at [869, 520] on span "Continue" at bounding box center [842, 515] width 400 height 20
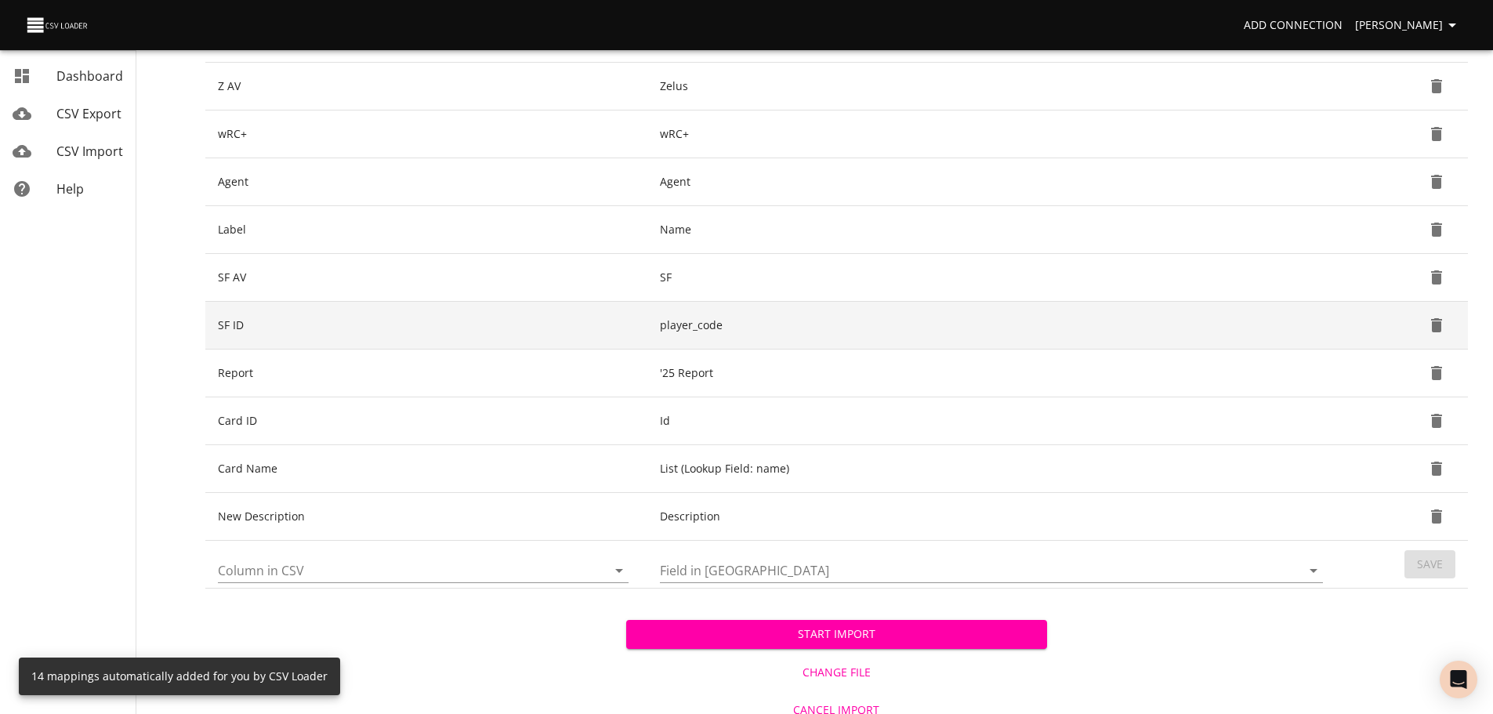
scroll to position [588, 0]
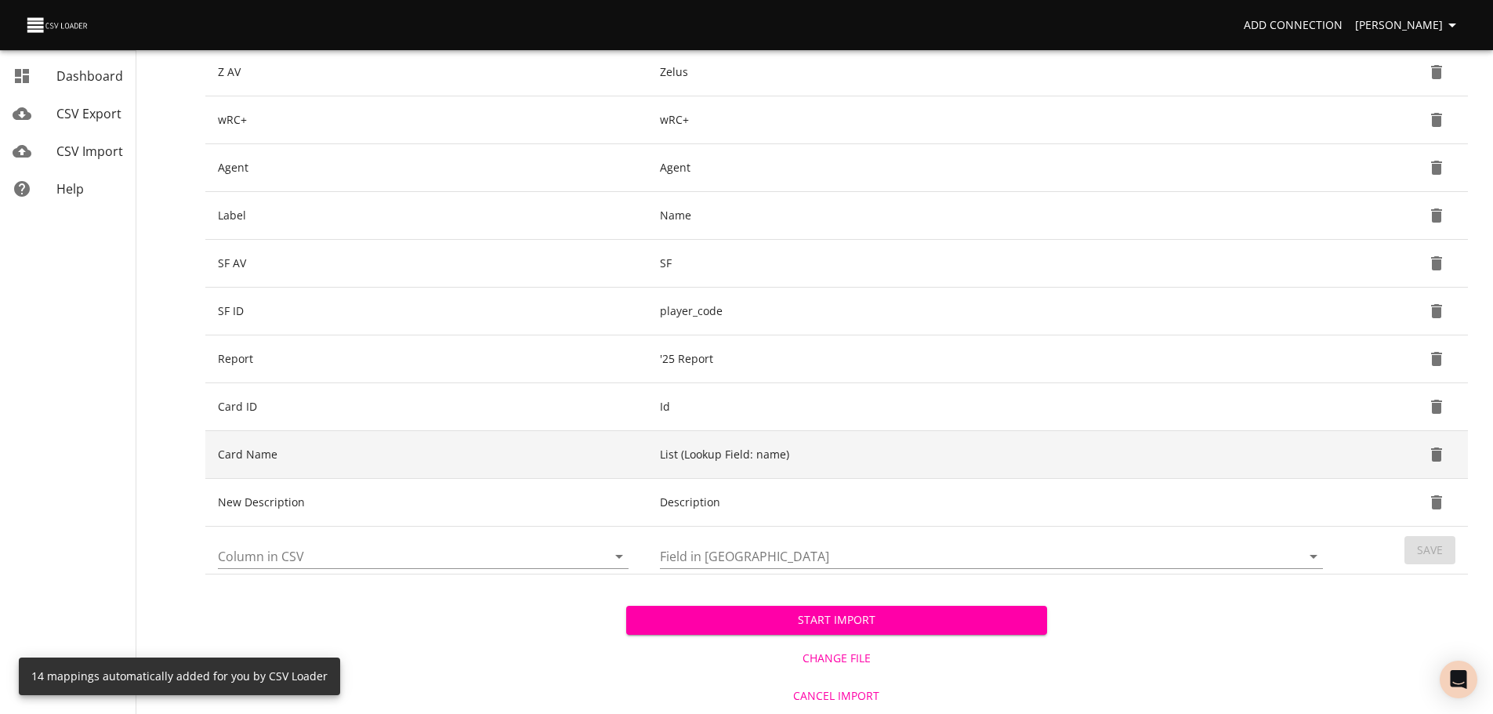
click at [1446, 449] on button "Delete" at bounding box center [1436, 455] width 38 height 38
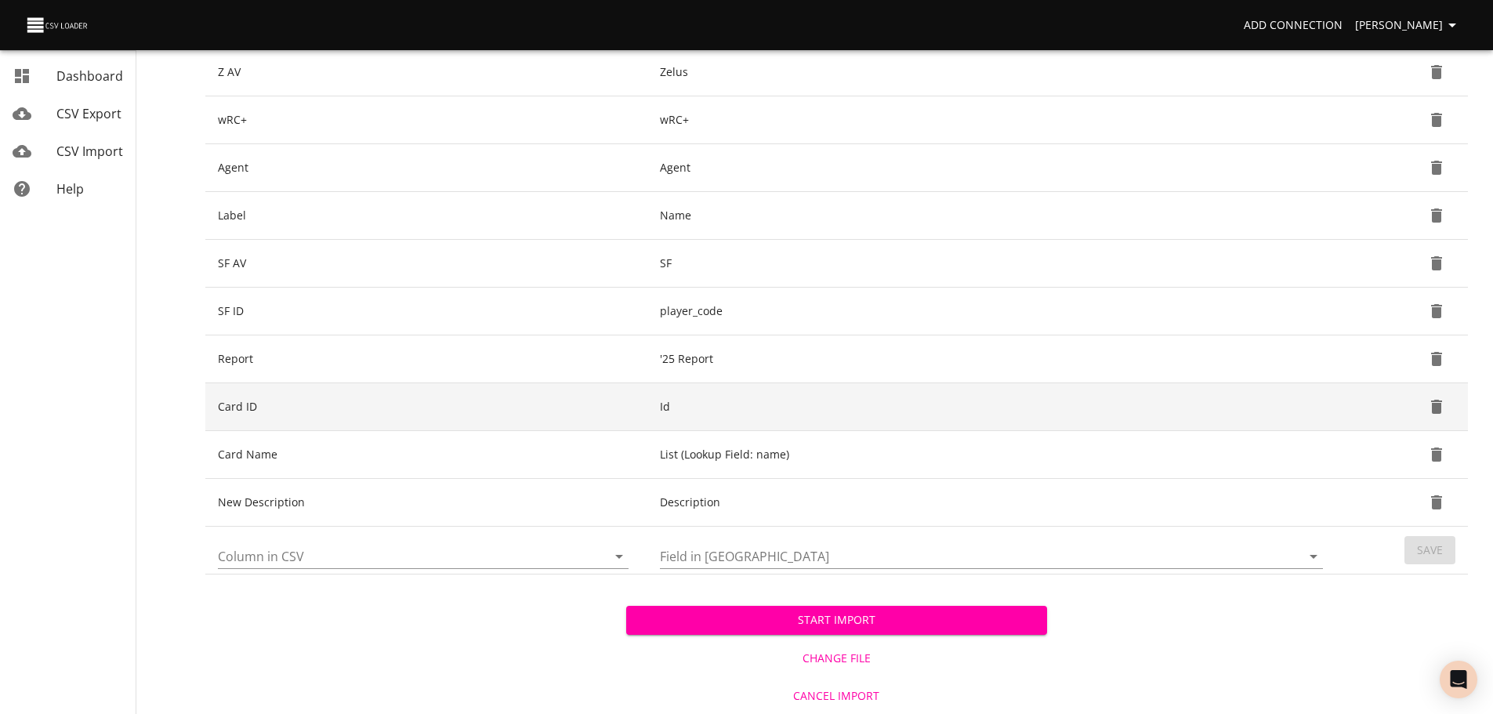
scroll to position [540, 0]
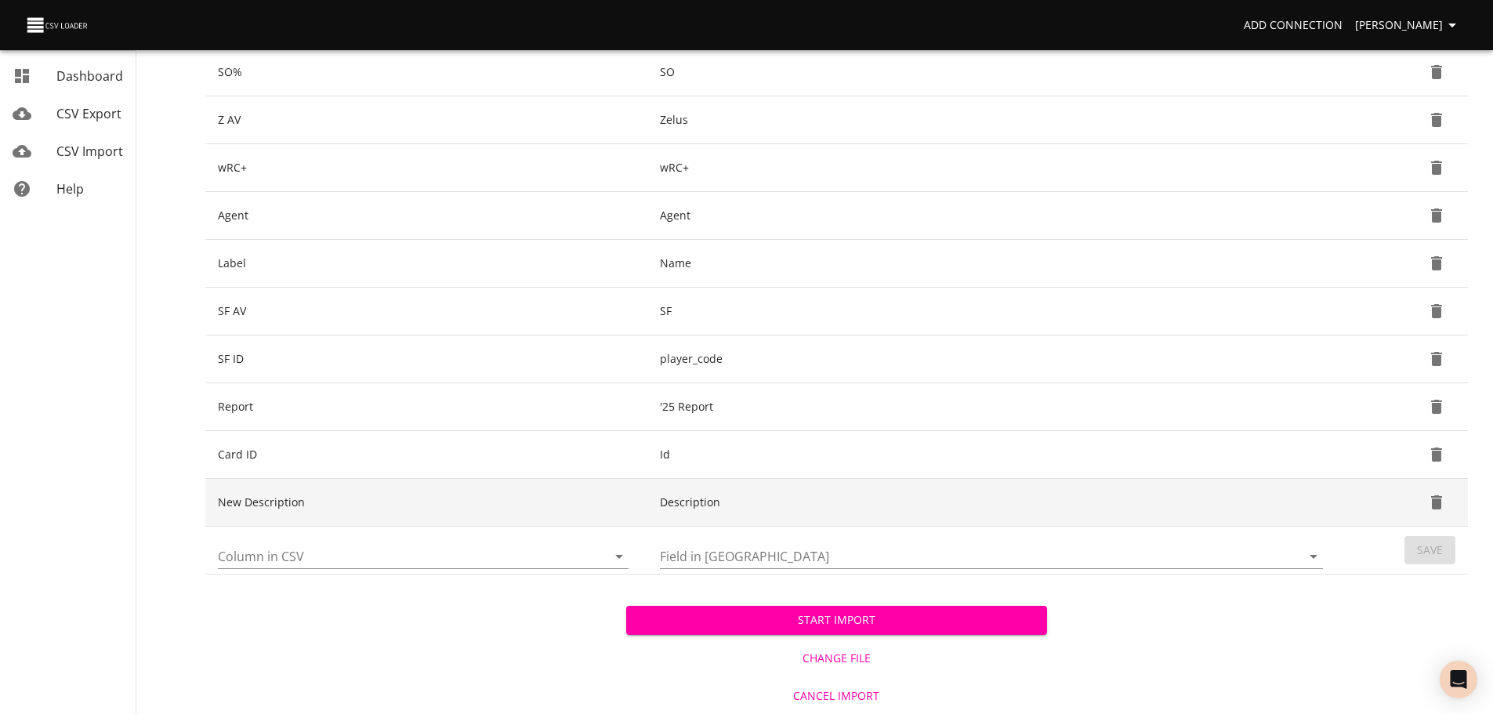
click at [1425, 503] on button "Delete" at bounding box center [1436, 502] width 38 height 38
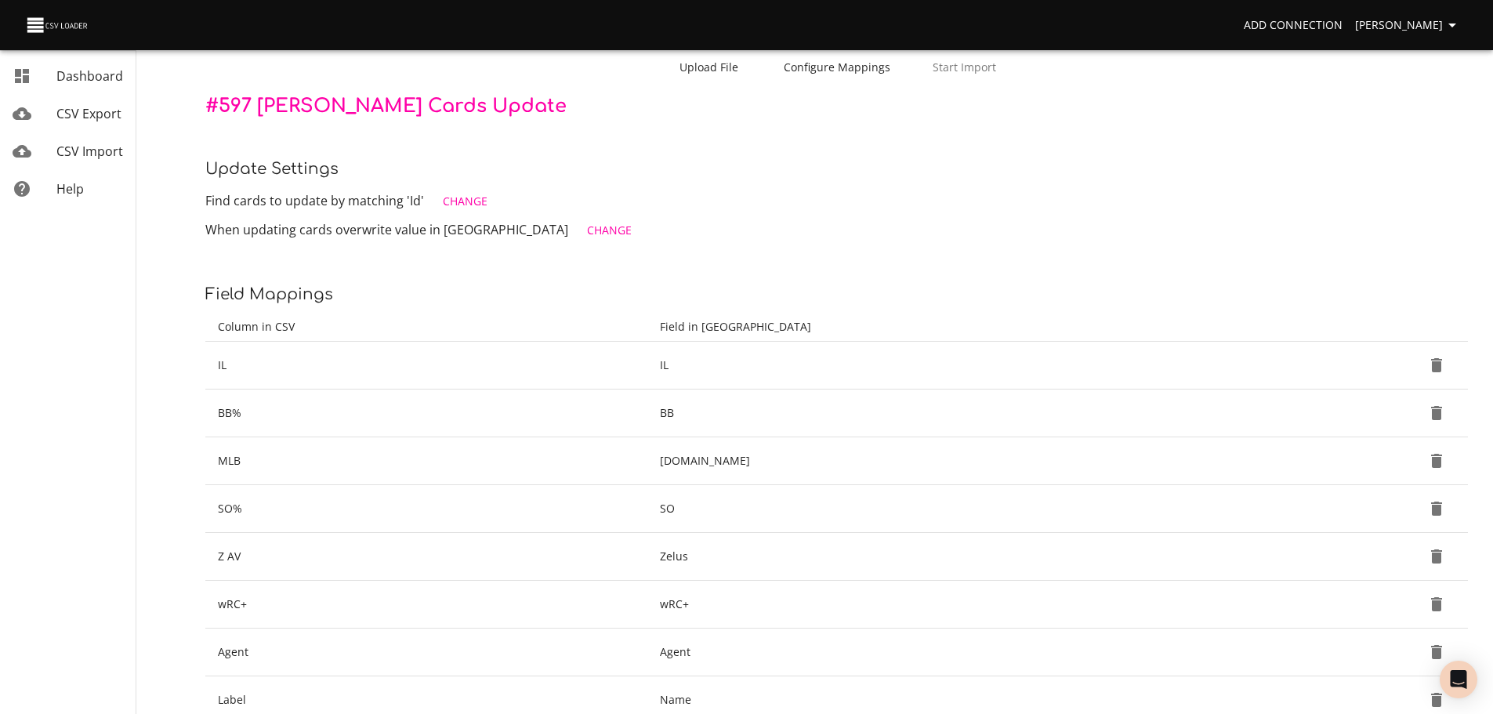
scroll to position [22, 0]
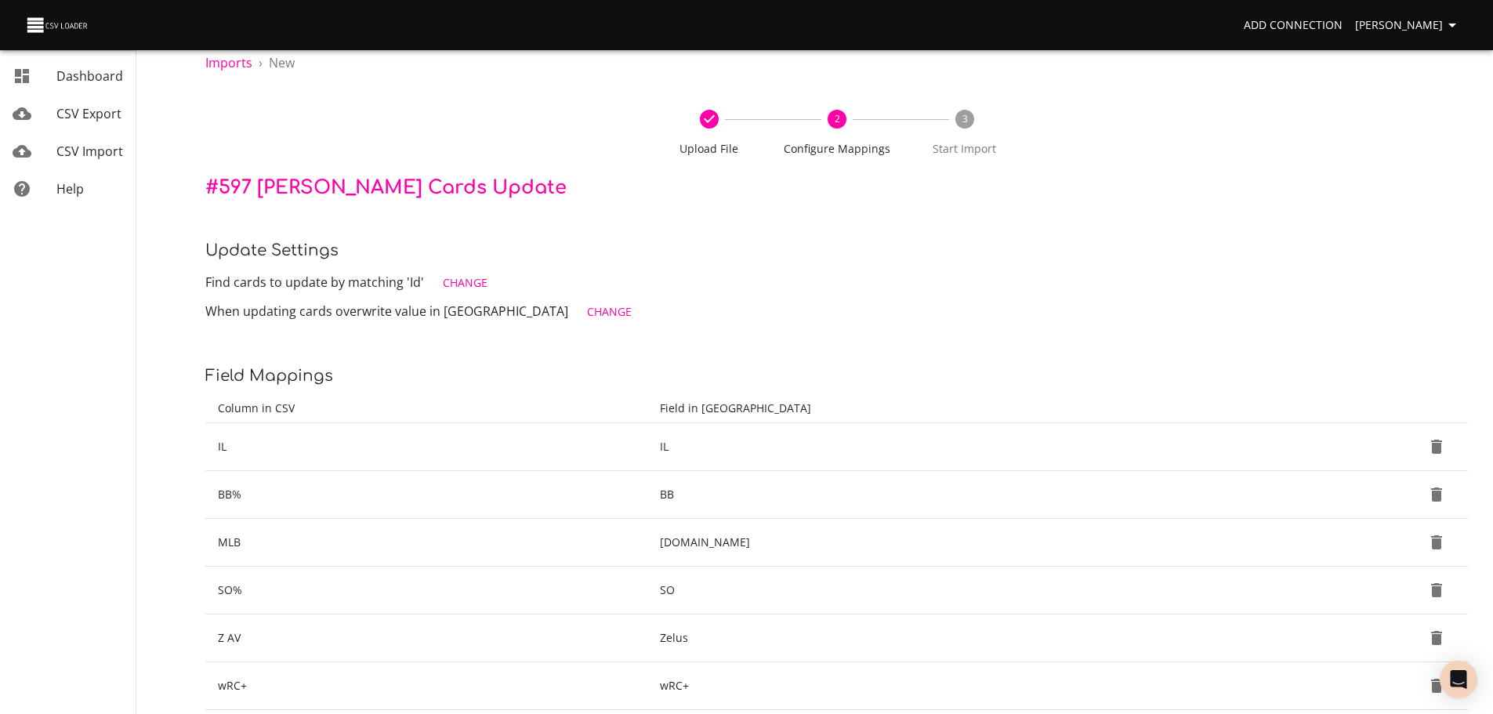
click at [703, 234] on div "Imports › New Upload File 2 Configure Mappings 3 Start Import # 597 [PERSON_NAM…" at bounding box center [836, 581] width 1312 height 1206
